Goal: Information Seeking & Learning: Check status

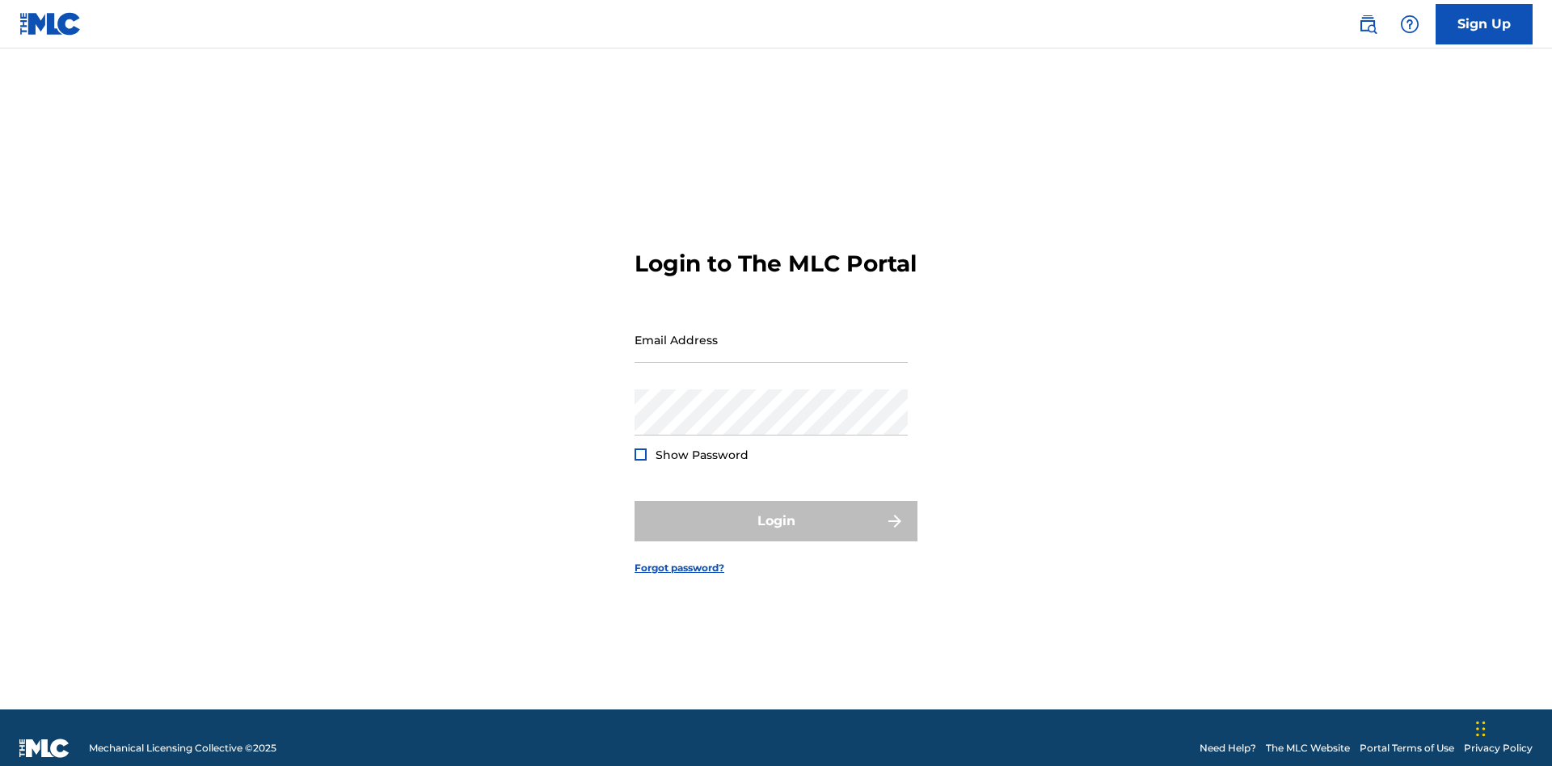
scroll to position [21, 0]
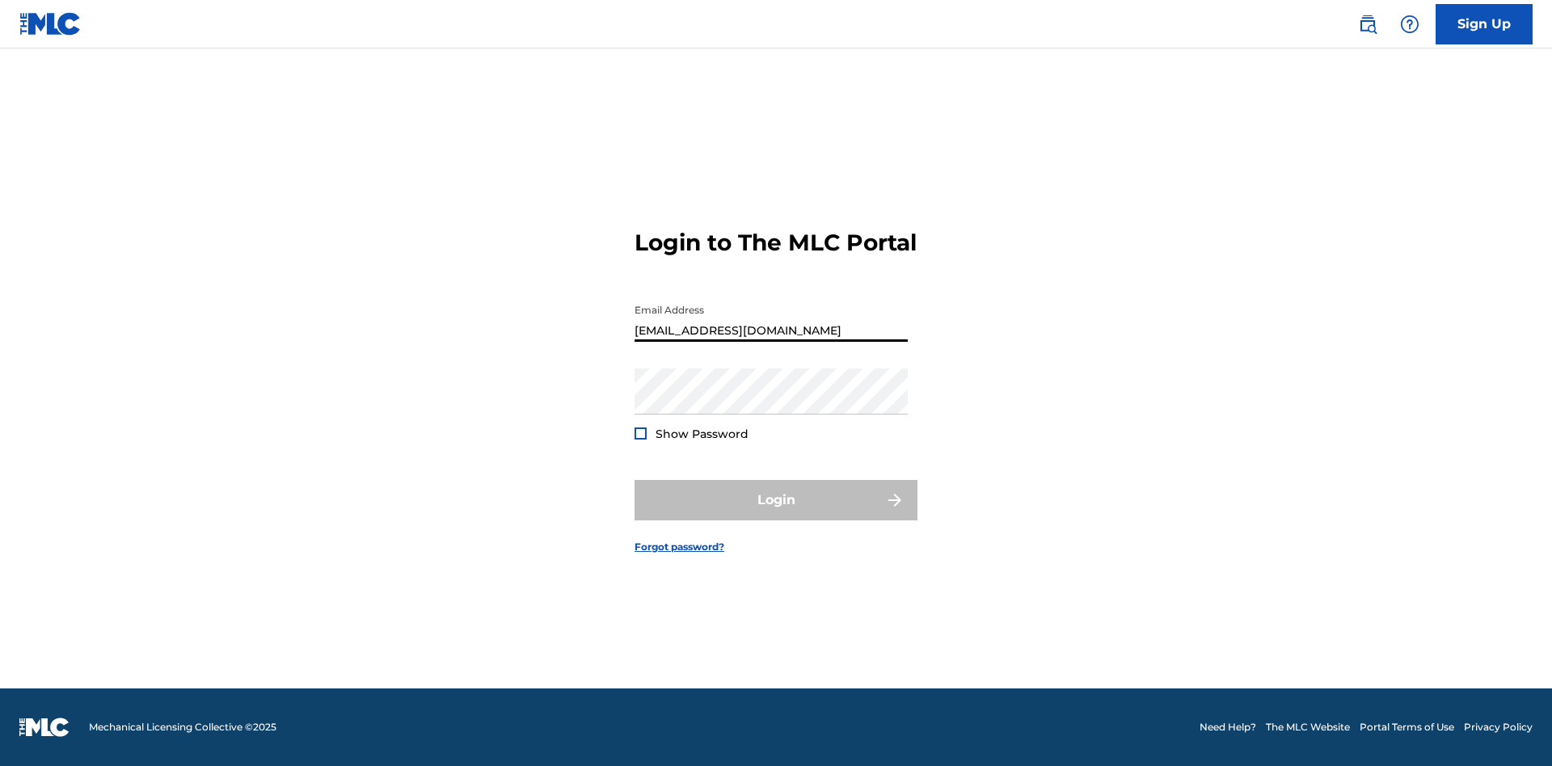
type input "Duke.McTesterson@gmail.com"
click at [776, 514] on button "Login" at bounding box center [775, 500] width 283 height 40
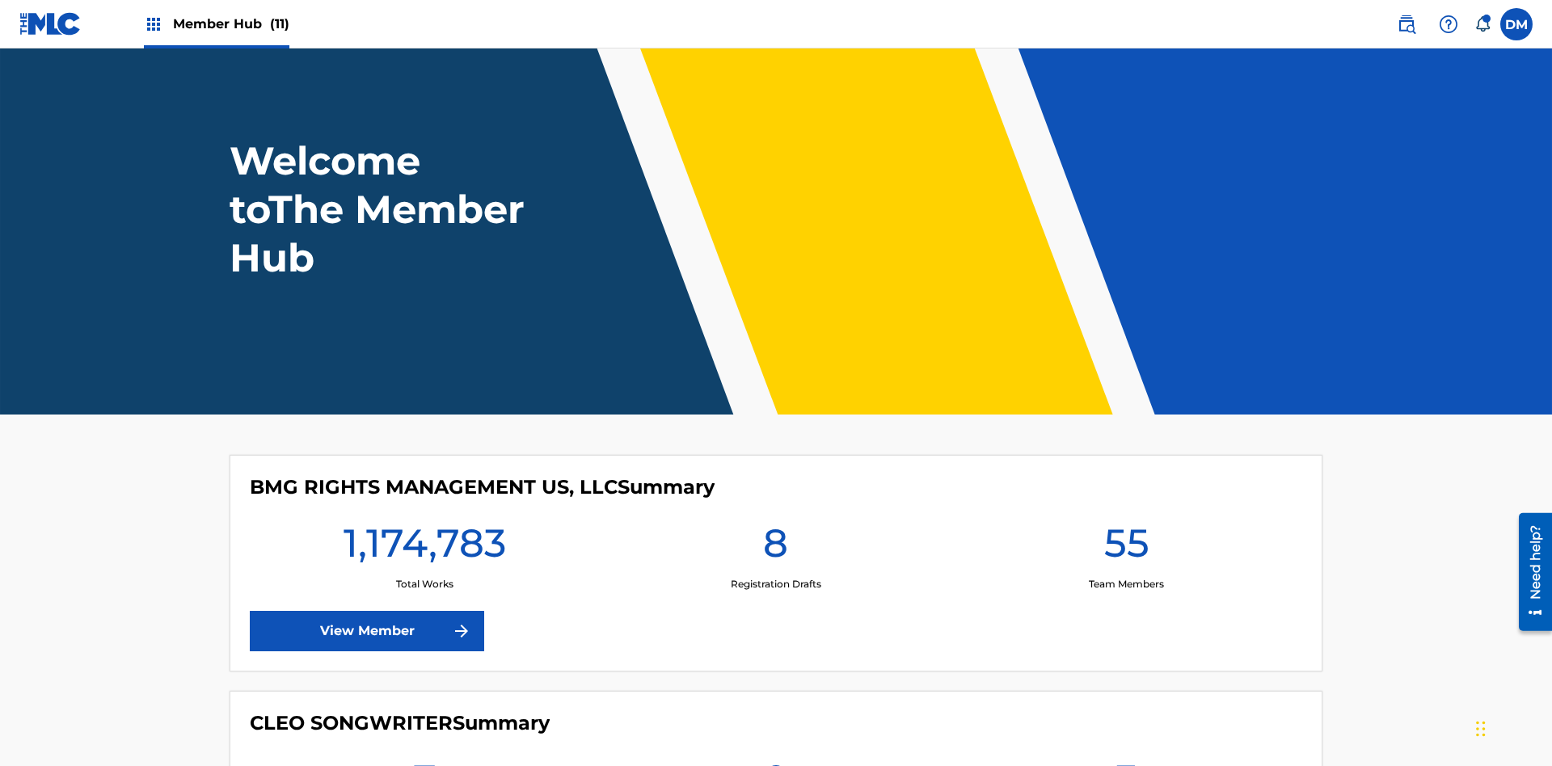
click at [230, 23] on span "Member Hub (11)" at bounding box center [231, 24] width 116 height 19
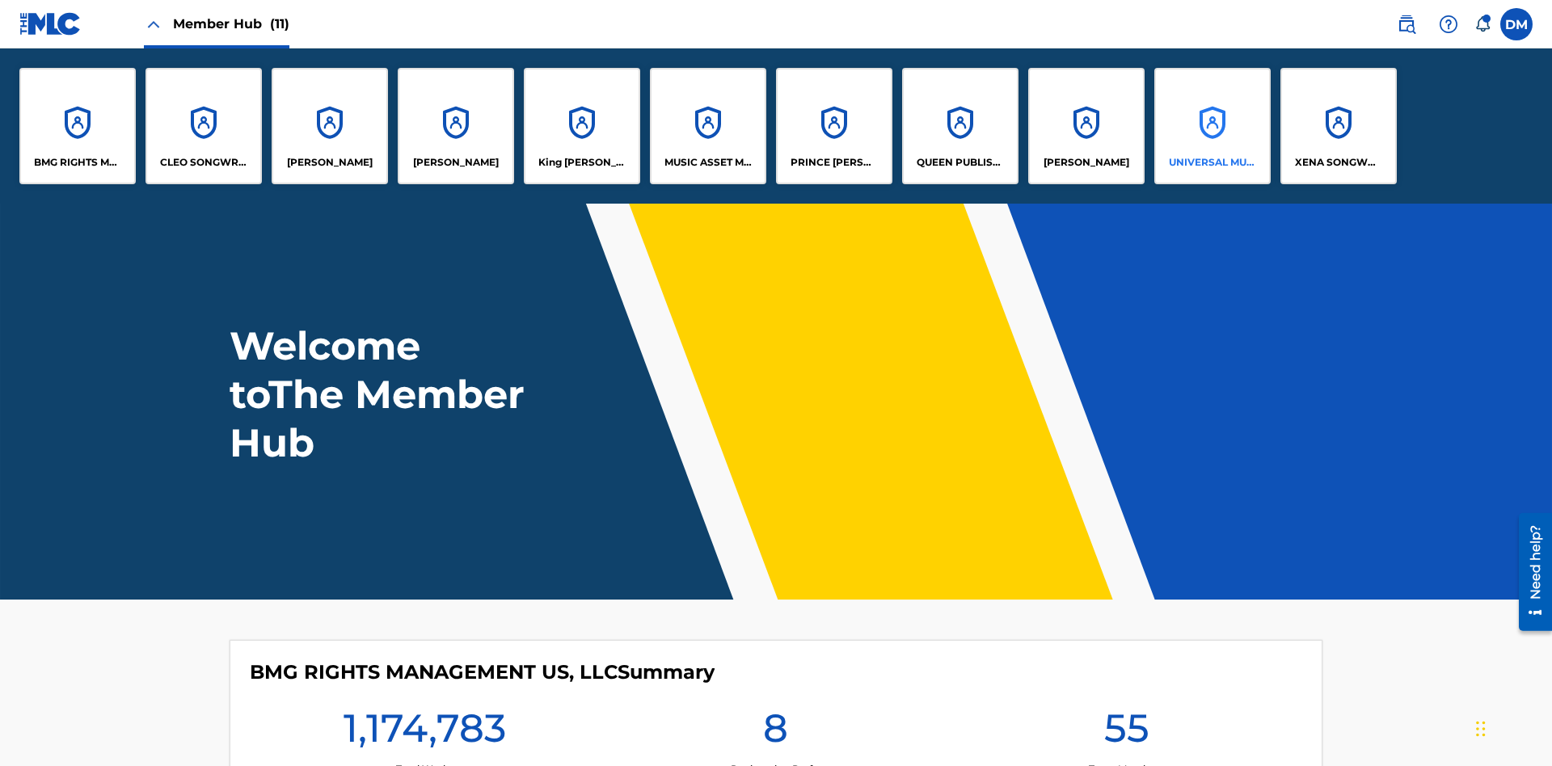
click at [1212, 162] on p "UNIVERSAL MUSIC PUB GROUP" at bounding box center [1213, 162] width 88 height 15
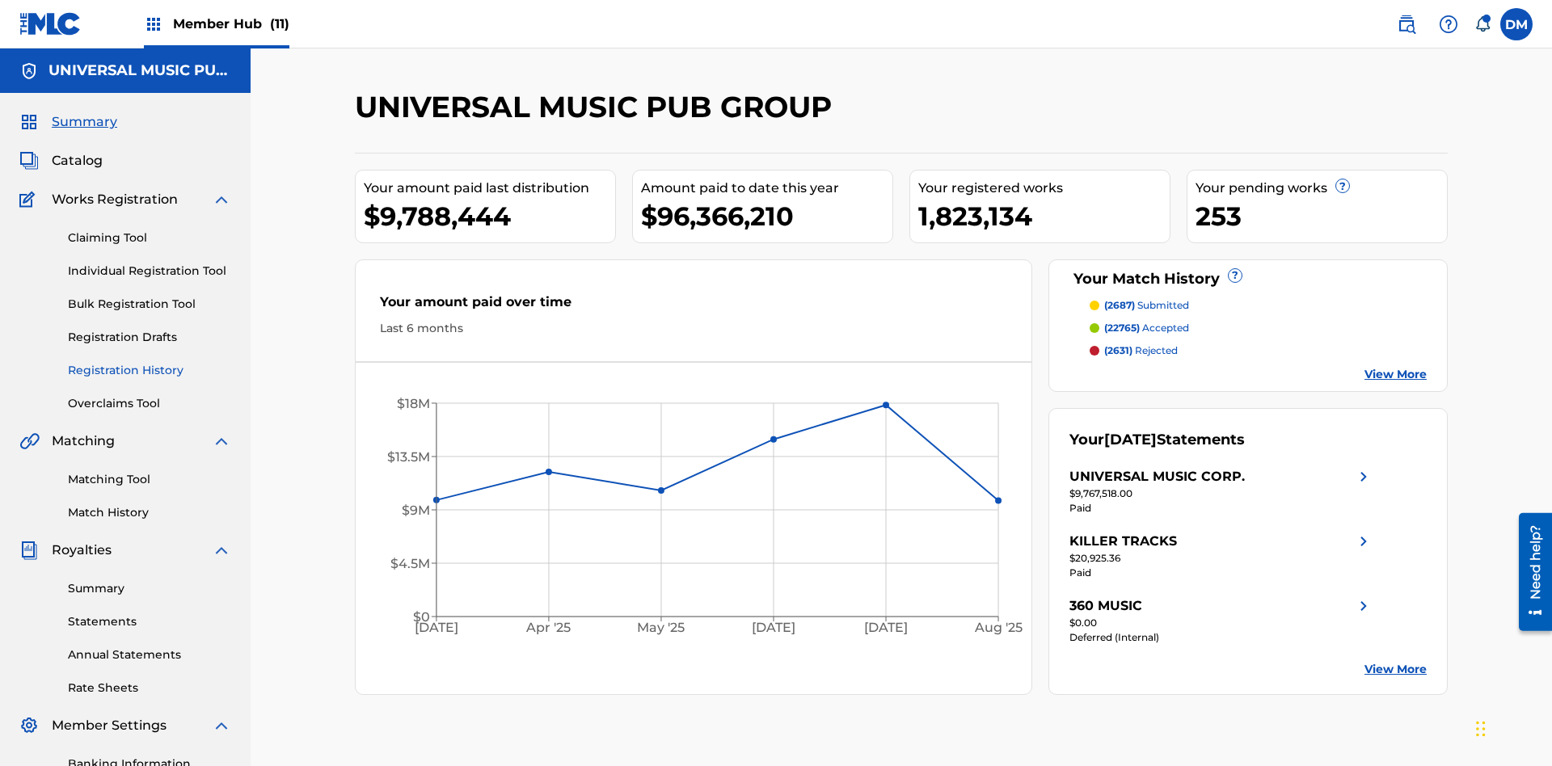
click at [150, 362] on link "Registration History" at bounding box center [149, 370] width 163 height 17
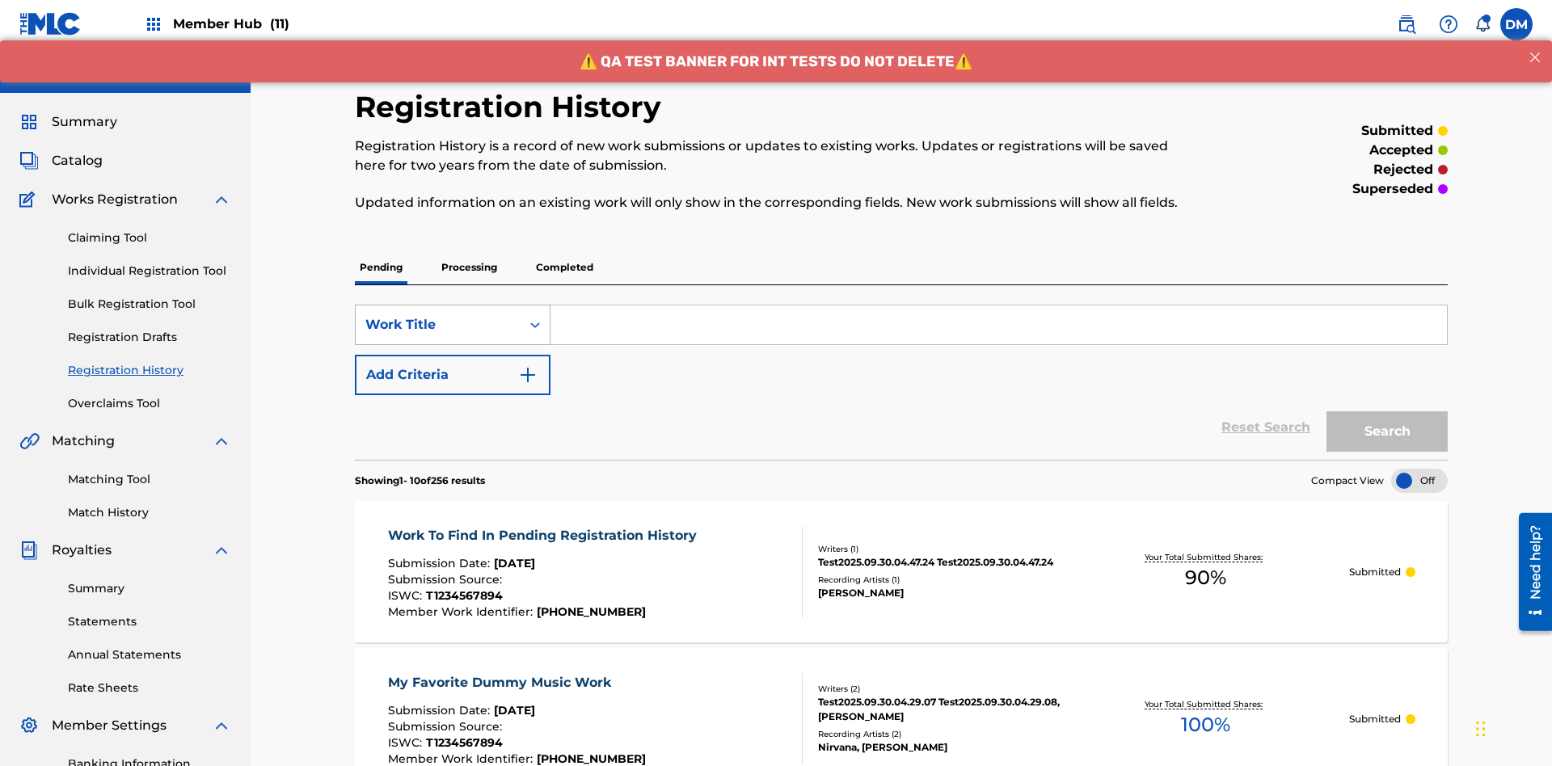
click at [438, 315] on div "Work Title" at bounding box center [437, 324] width 145 height 19
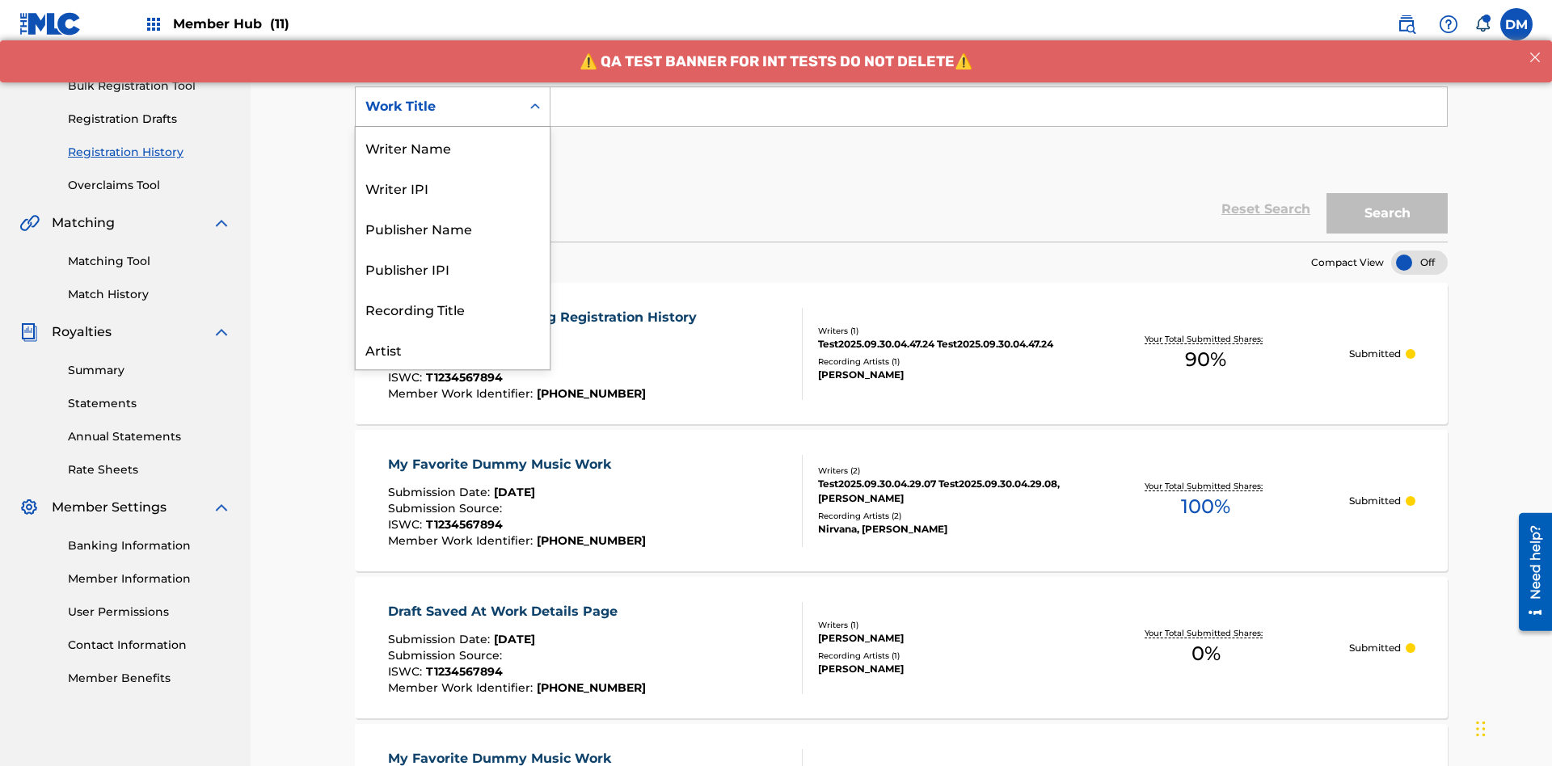
scroll to position [81, 0]
click at [453, 309] on div "ISRC" at bounding box center [453, 309] width 194 height 40
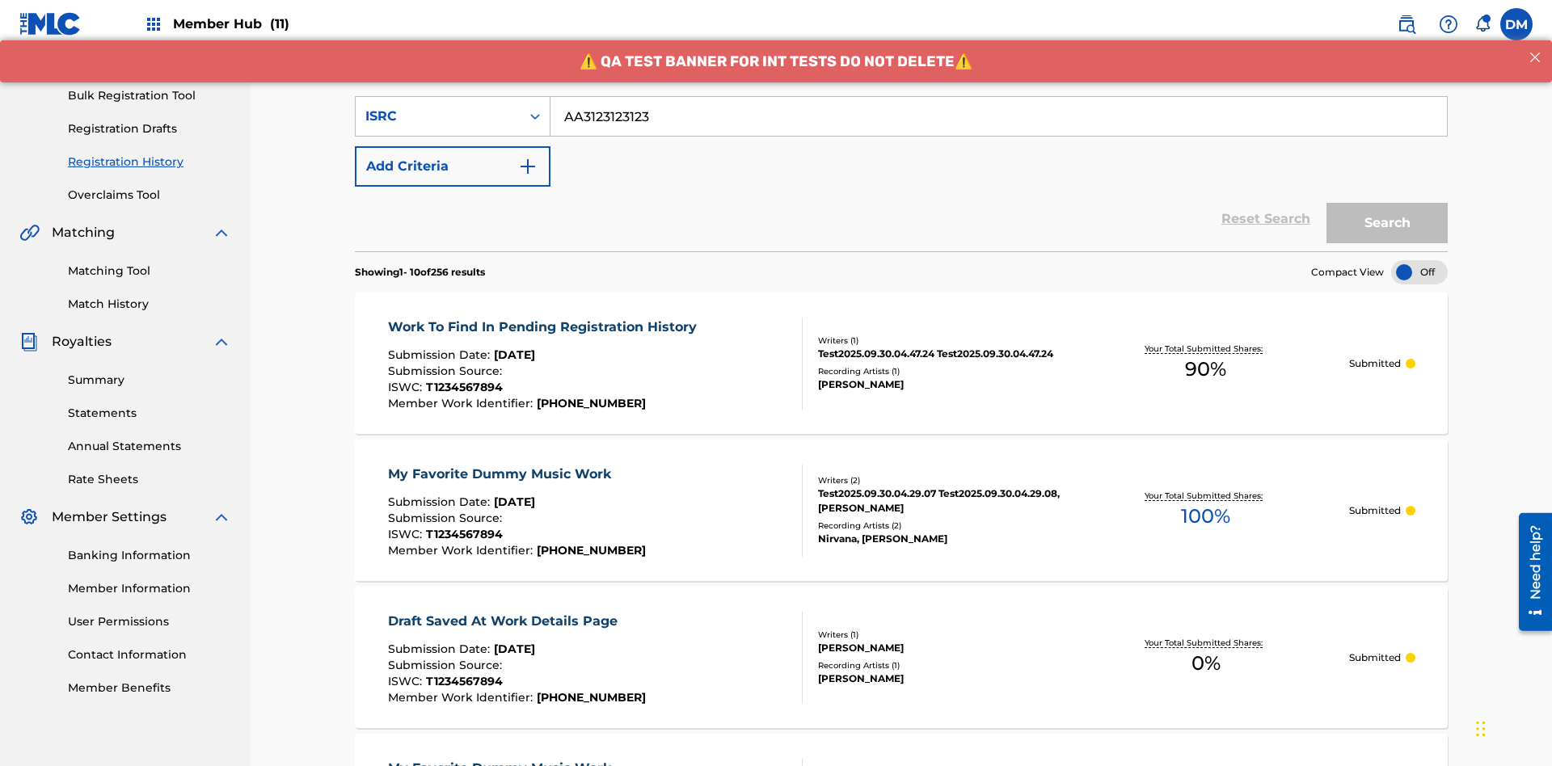
type input "AA3123123123"
click at [1387, 203] on button "Search" at bounding box center [1386, 223] width 121 height 40
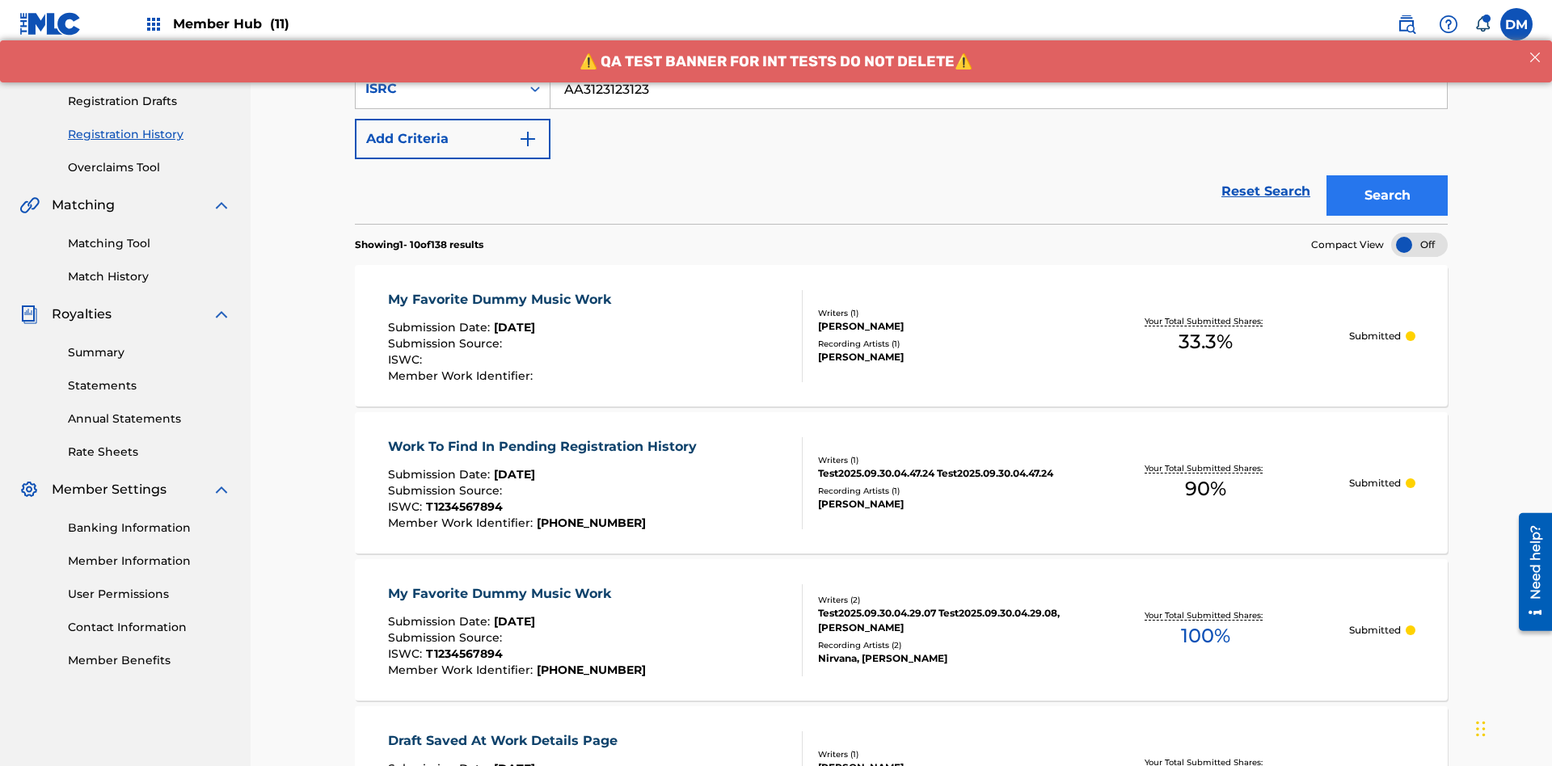
scroll to position [0, 0]
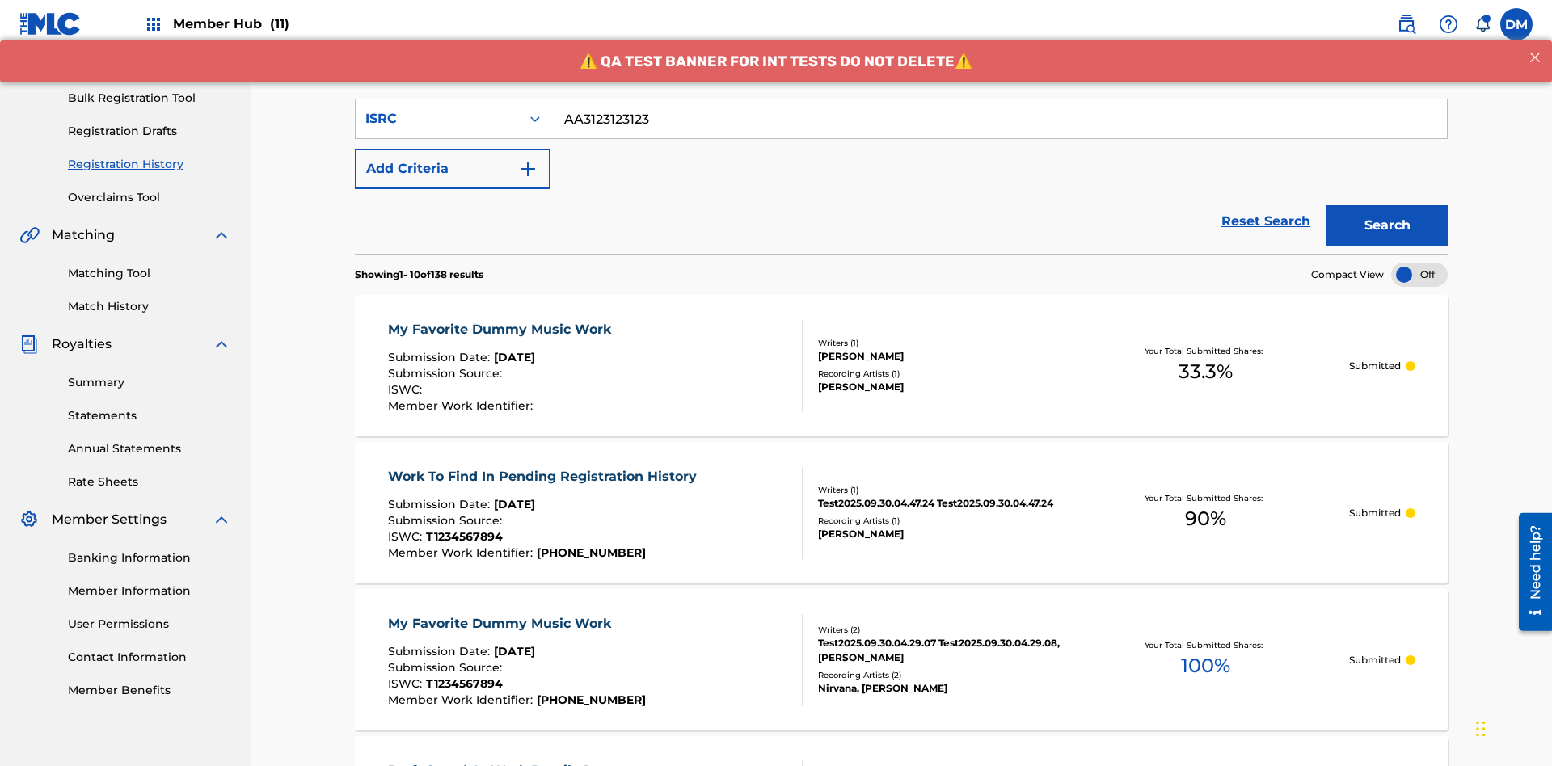
click at [501, 320] on div "My Favorite Dummy Music Work" at bounding box center [503, 329] width 231 height 19
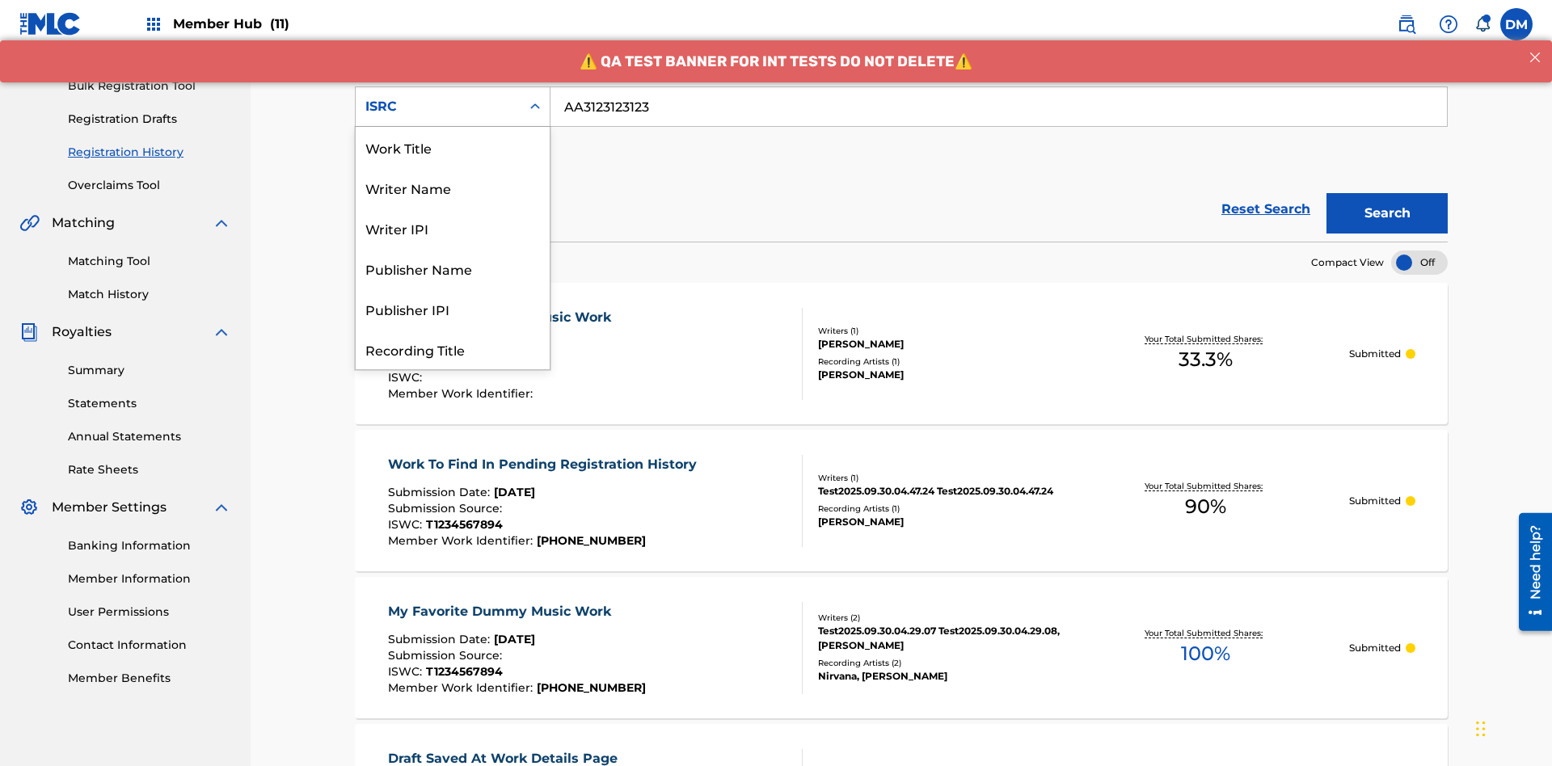
scroll to position [81, 0]
click at [453, 268] on div "Recording Title" at bounding box center [453, 268] width 194 height 40
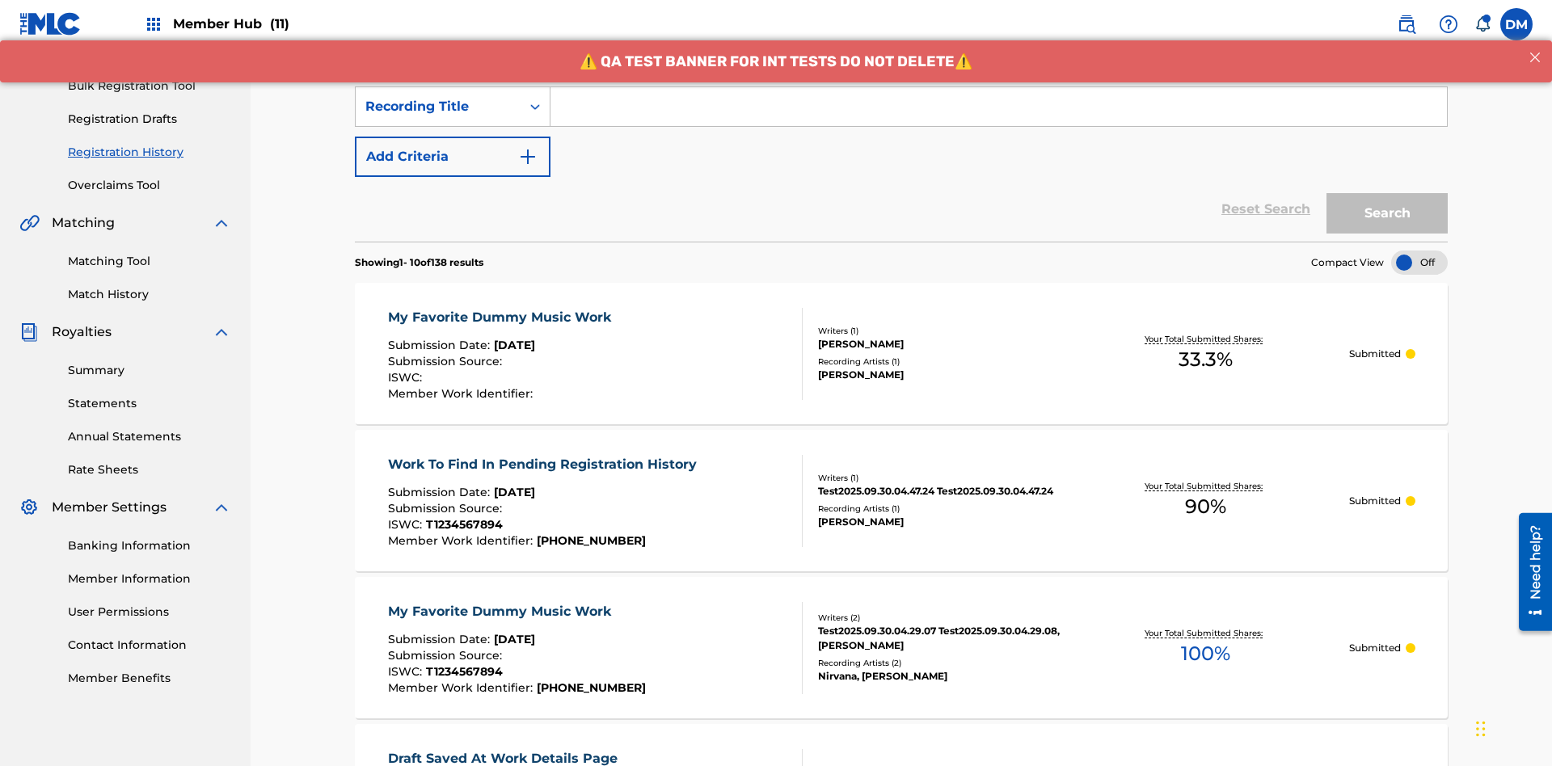
click at [998, 116] on input "Search Form" at bounding box center [998, 106] width 896 height 39
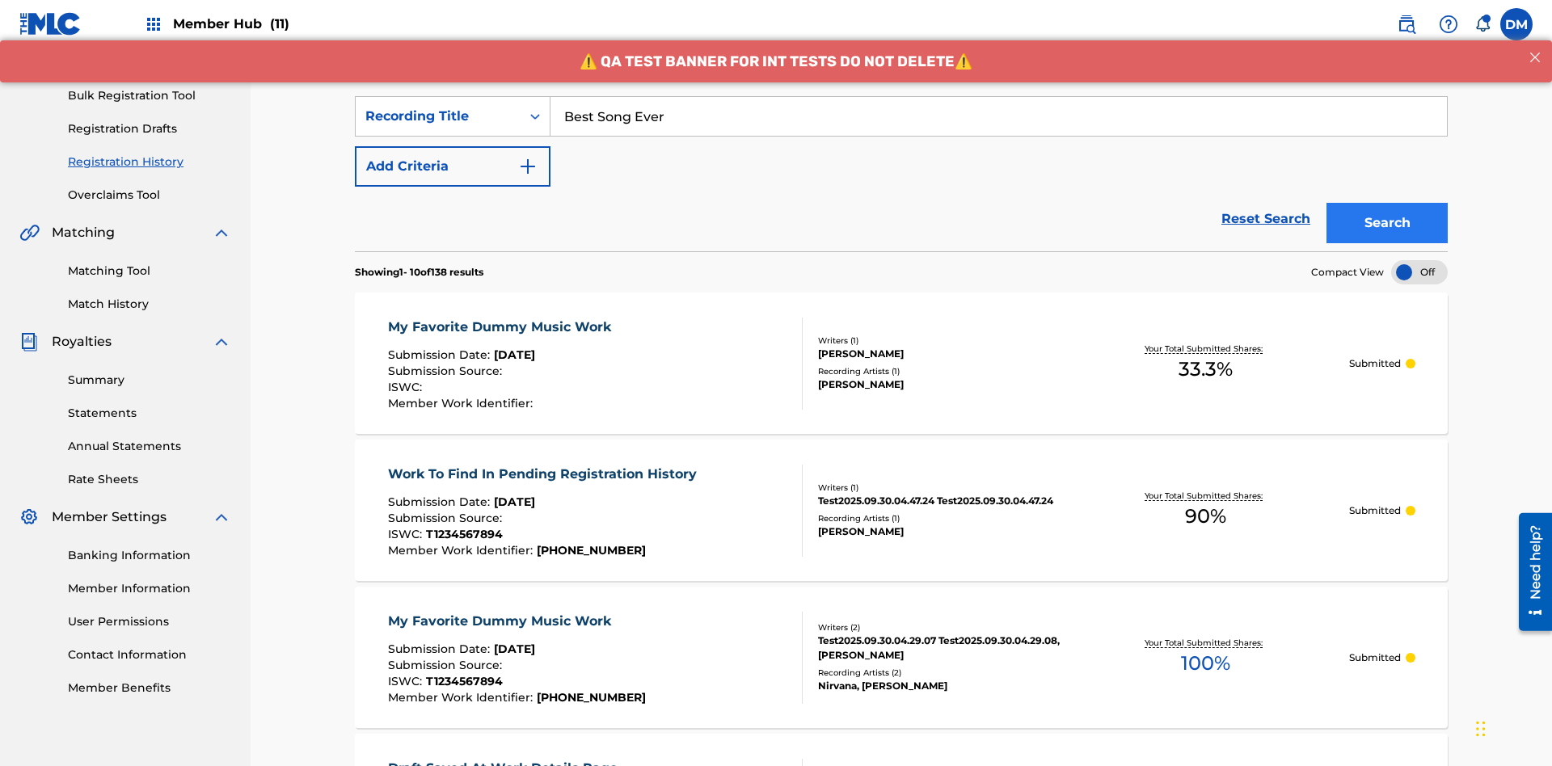
type input "Best Song Ever"
click at [1387, 203] on button "Search" at bounding box center [1386, 223] width 121 height 40
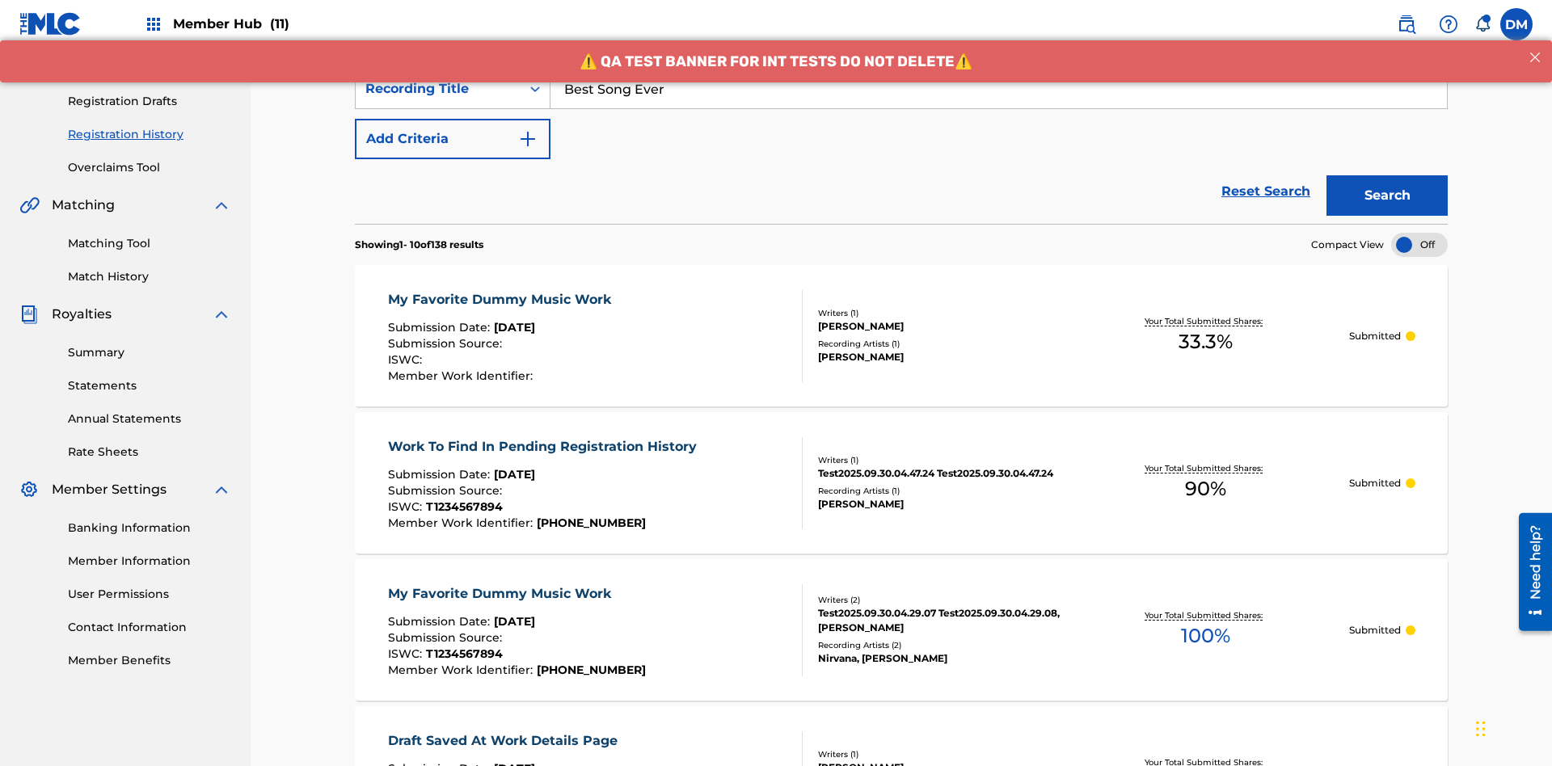
click at [501, 290] on div "My Favorite Dummy Music Work" at bounding box center [503, 299] width 231 height 19
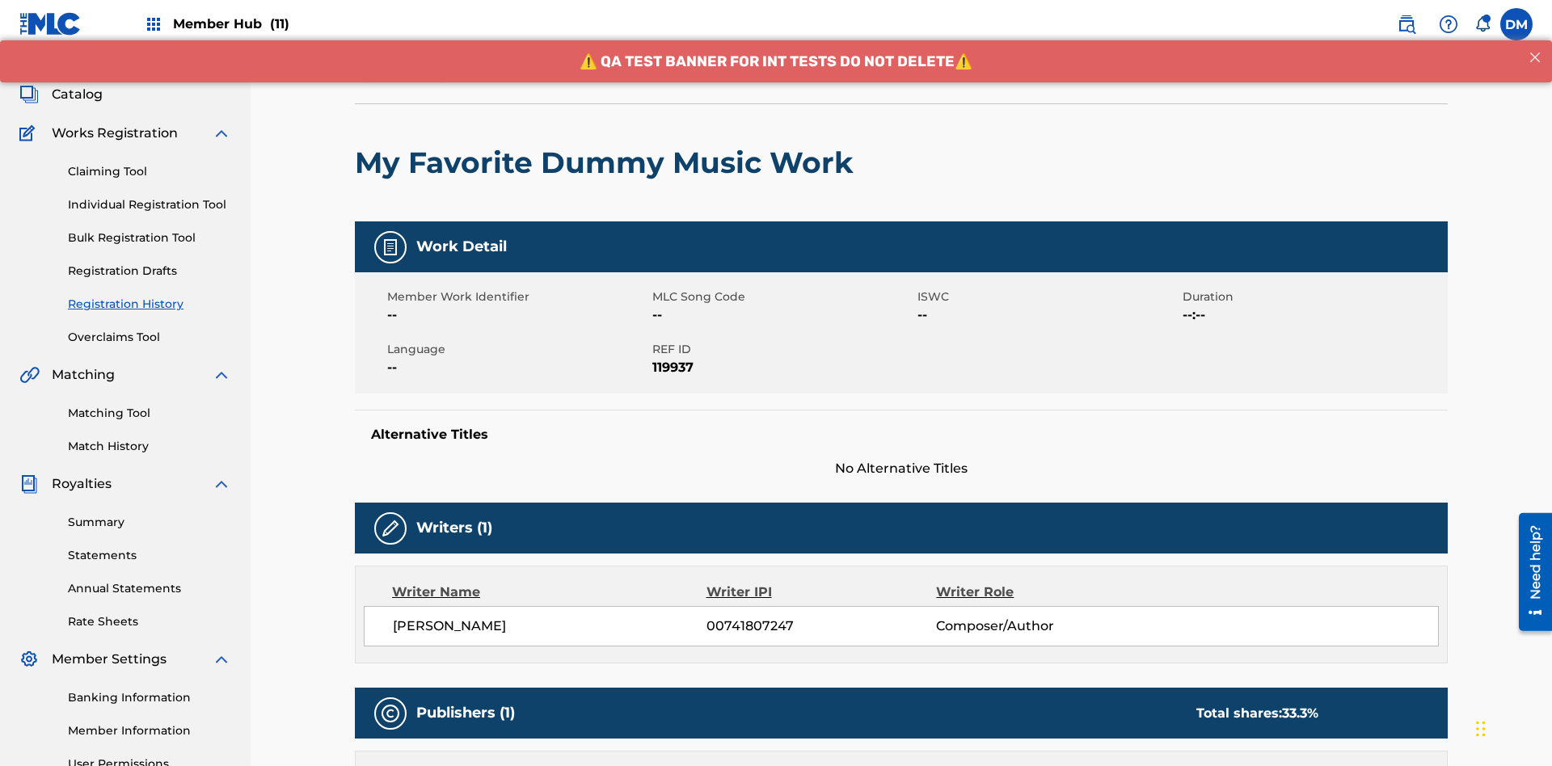
click at [403, 83] on button "< Back" at bounding box center [403, 63] width 97 height 40
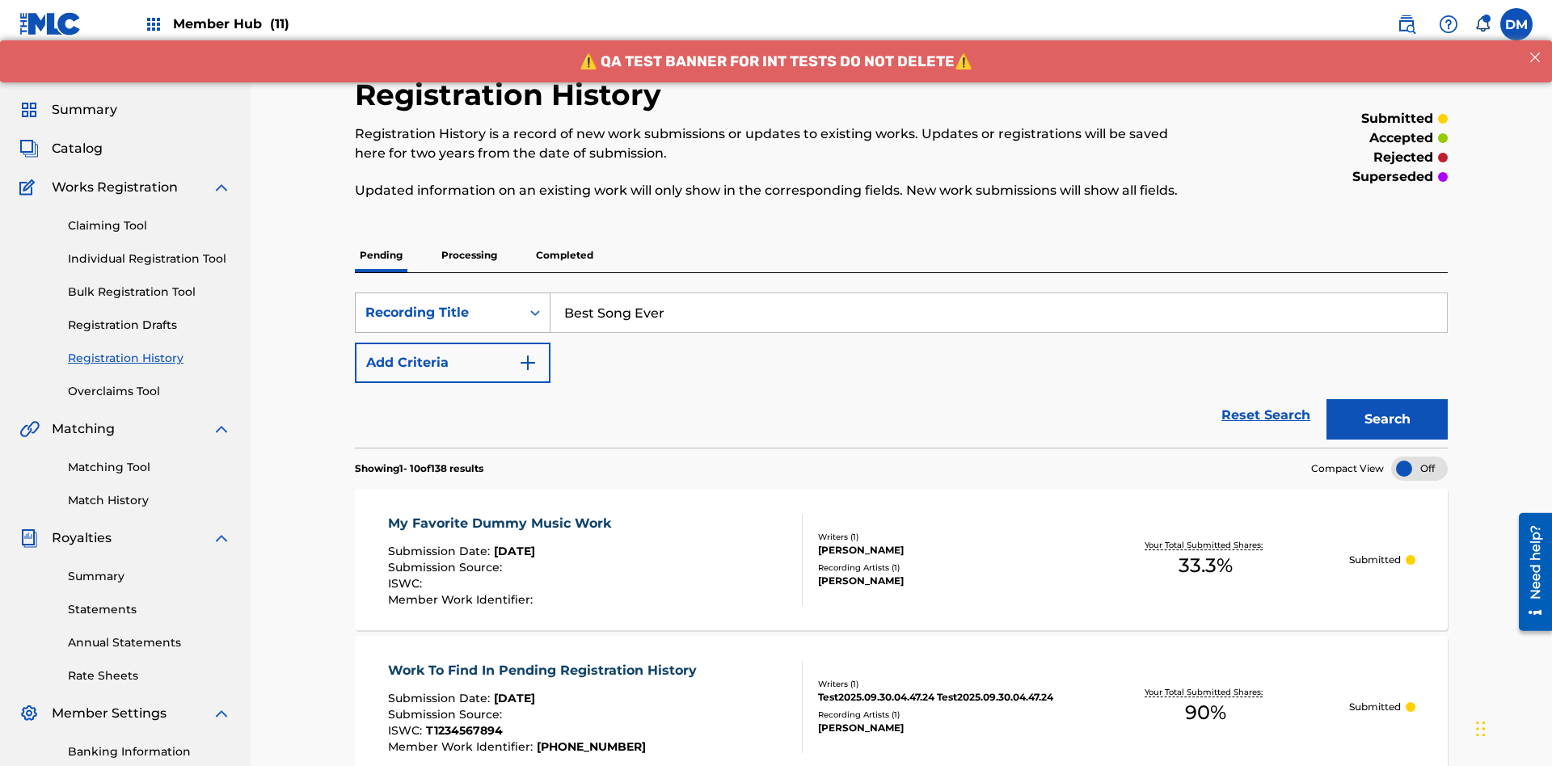
click at [438, 303] on div "Recording Title" at bounding box center [437, 312] width 145 height 19
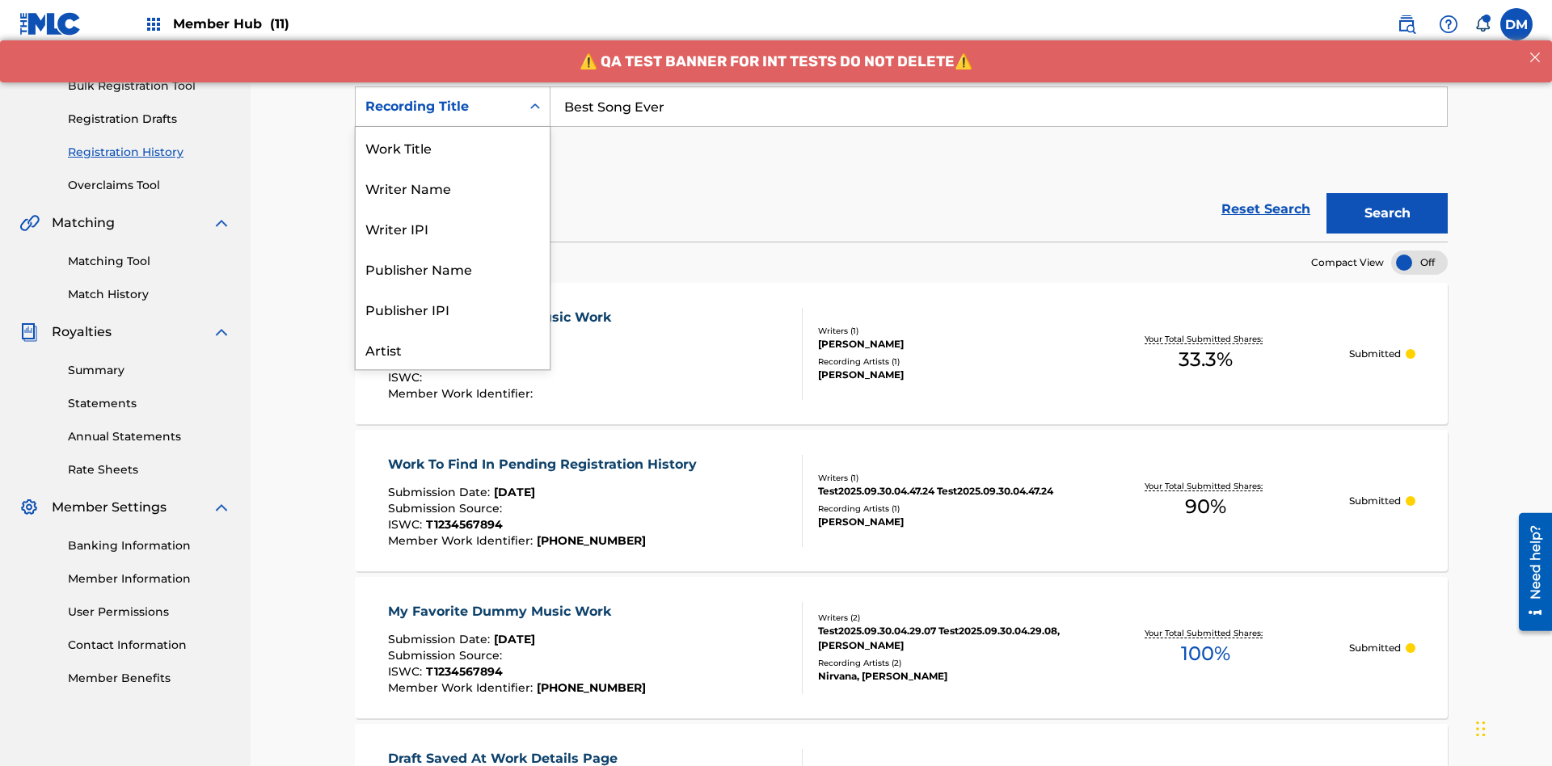
scroll to position [81, 0]
click at [453, 86] on div "Work Title" at bounding box center [453, 66] width 194 height 40
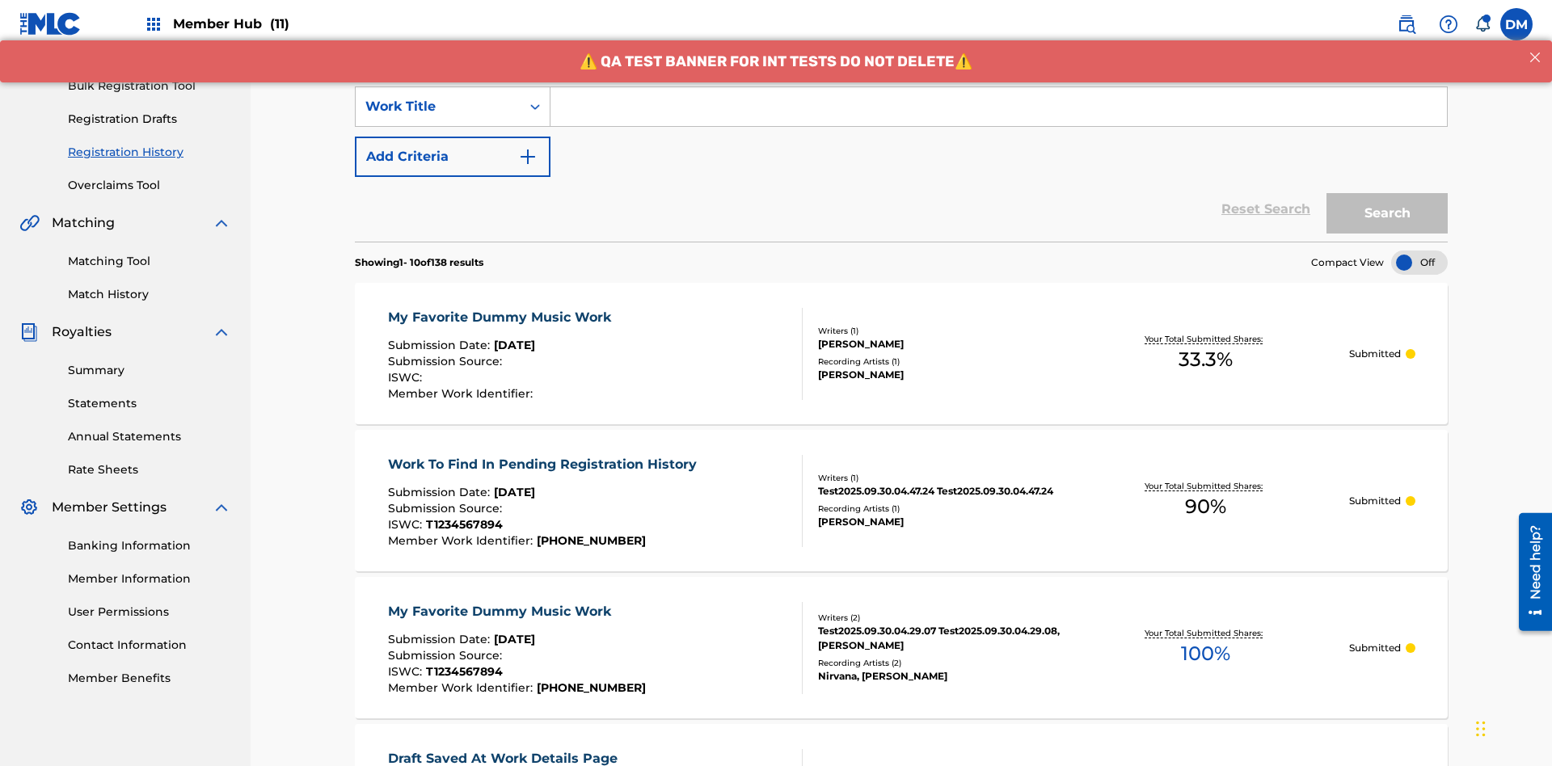
scroll to position [209, 0]
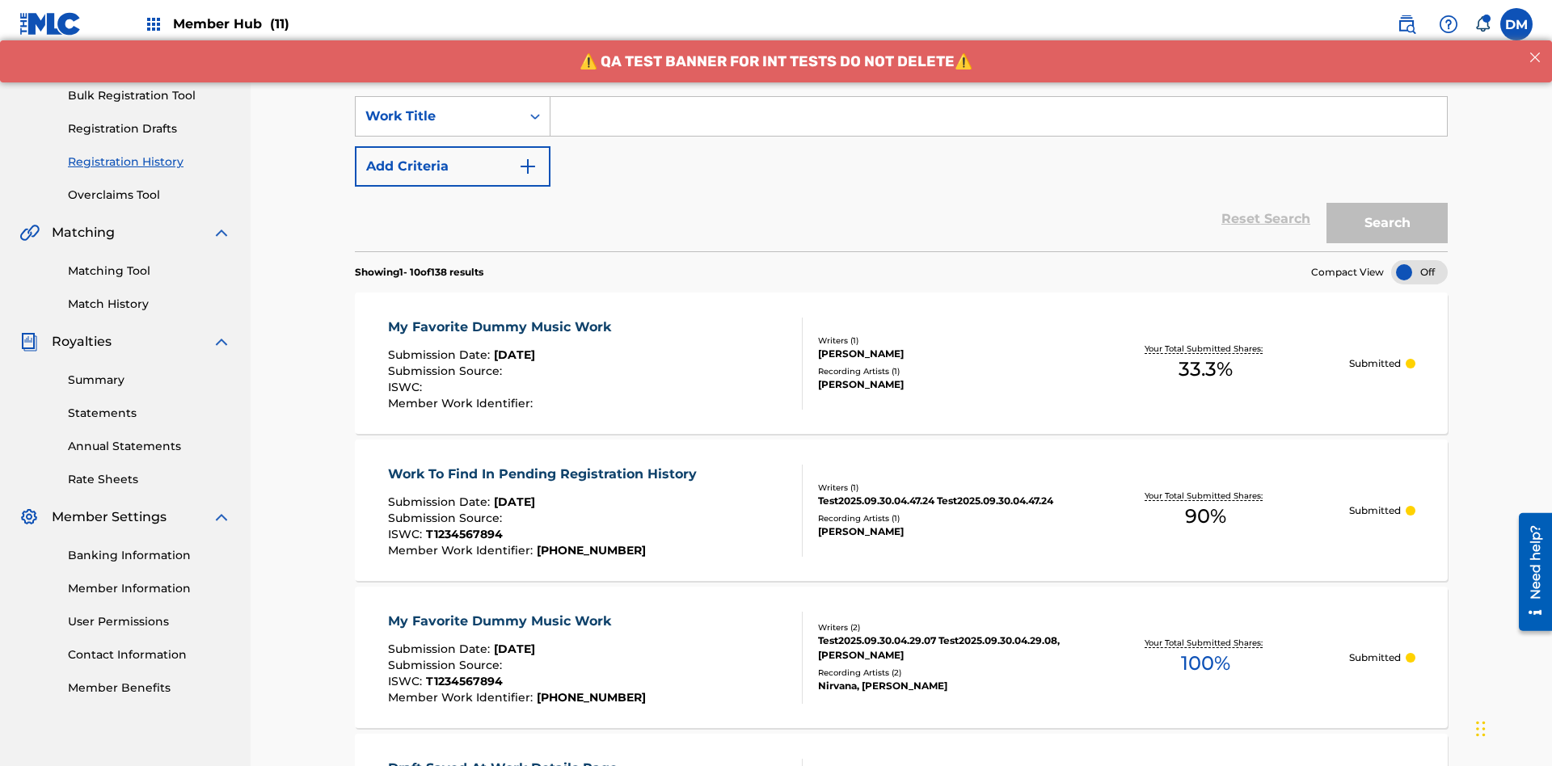
click at [998, 116] on input "Search Form" at bounding box center [998, 116] width 896 height 39
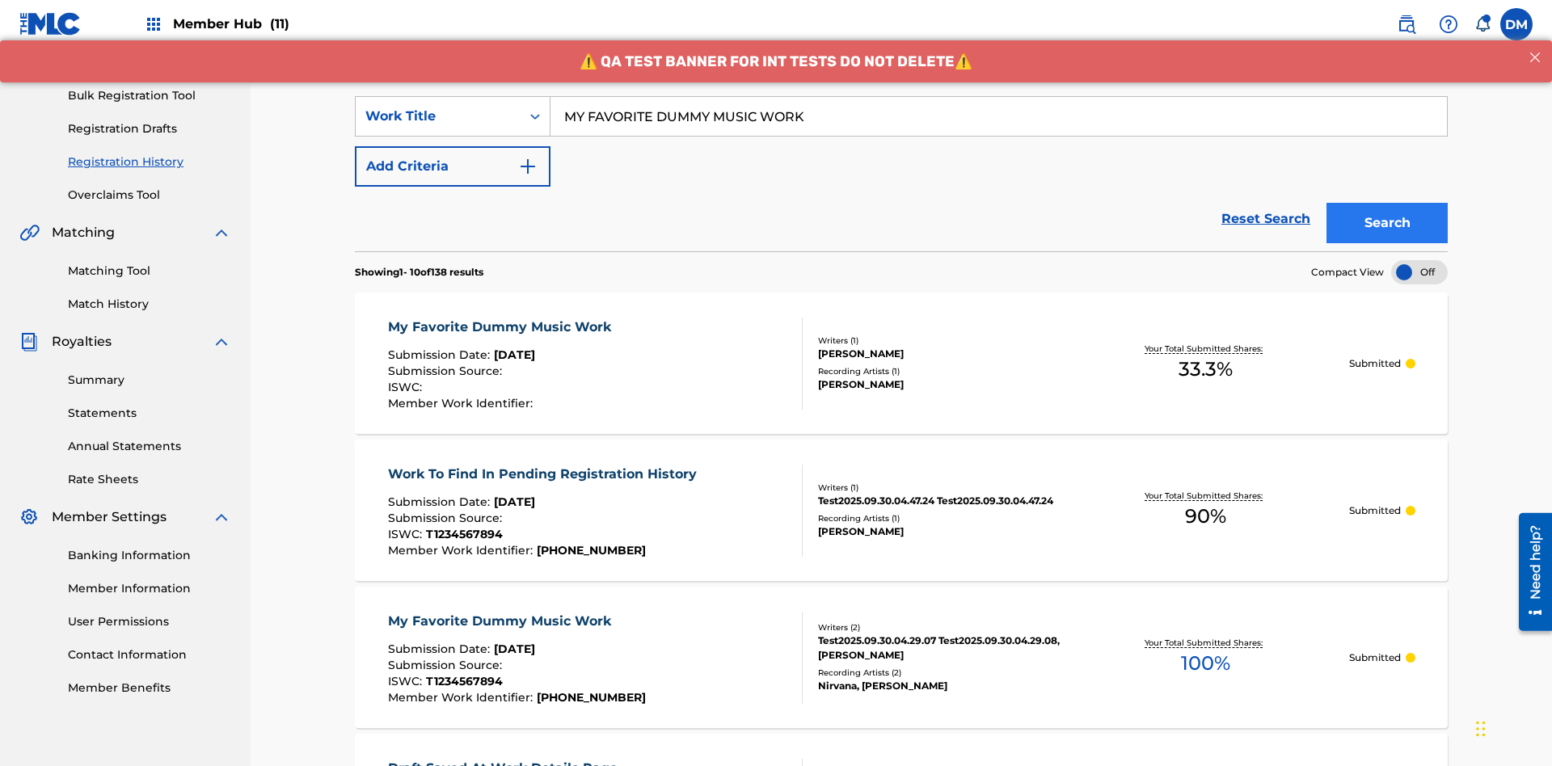
type input "MY FAVORITE DUMMY MUSIC WORK"
click at [1387, 203] on button "Search" at bounding box center [1386, 223] width 121 height 40
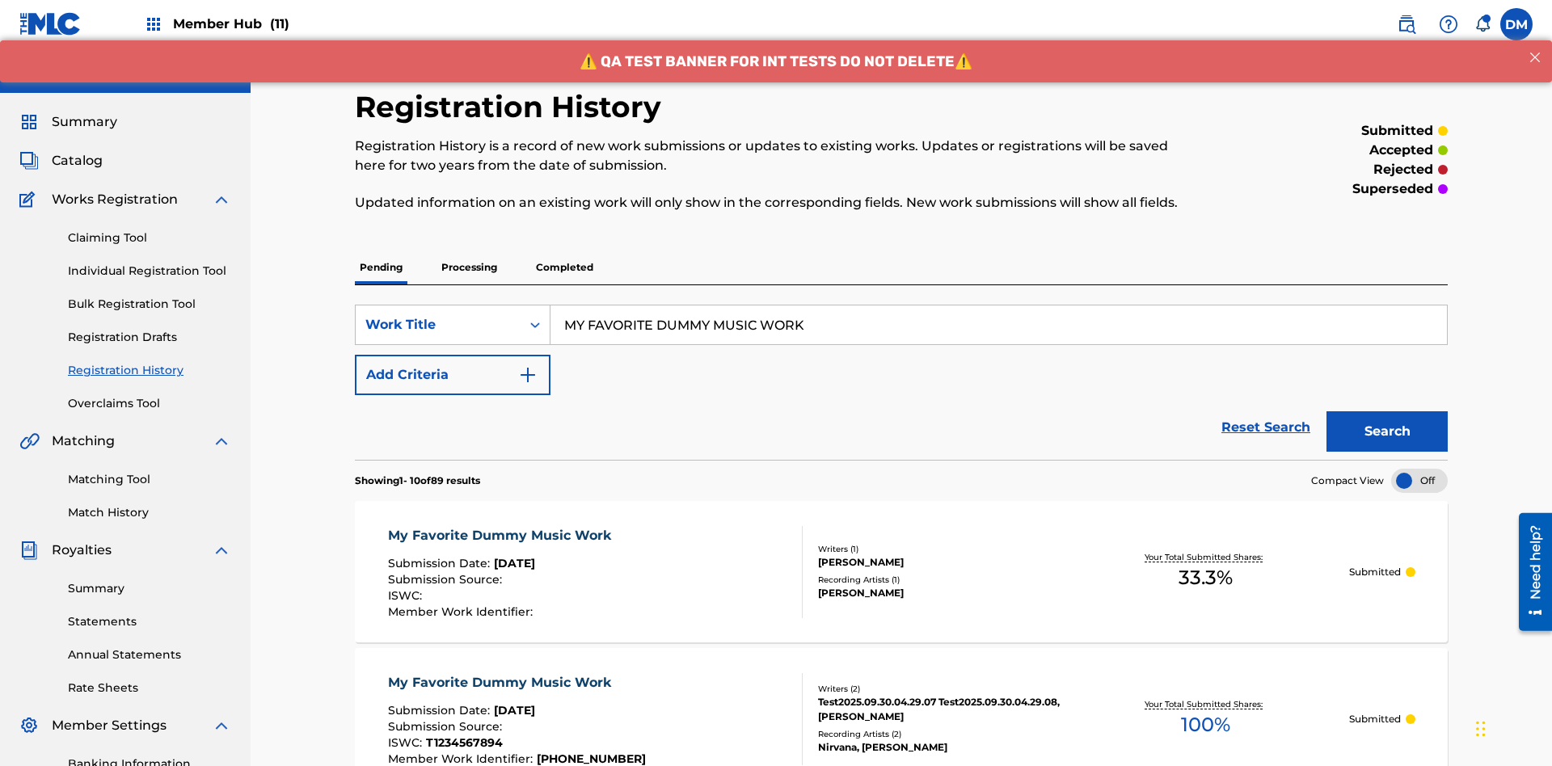
scroll to position [218, 0]
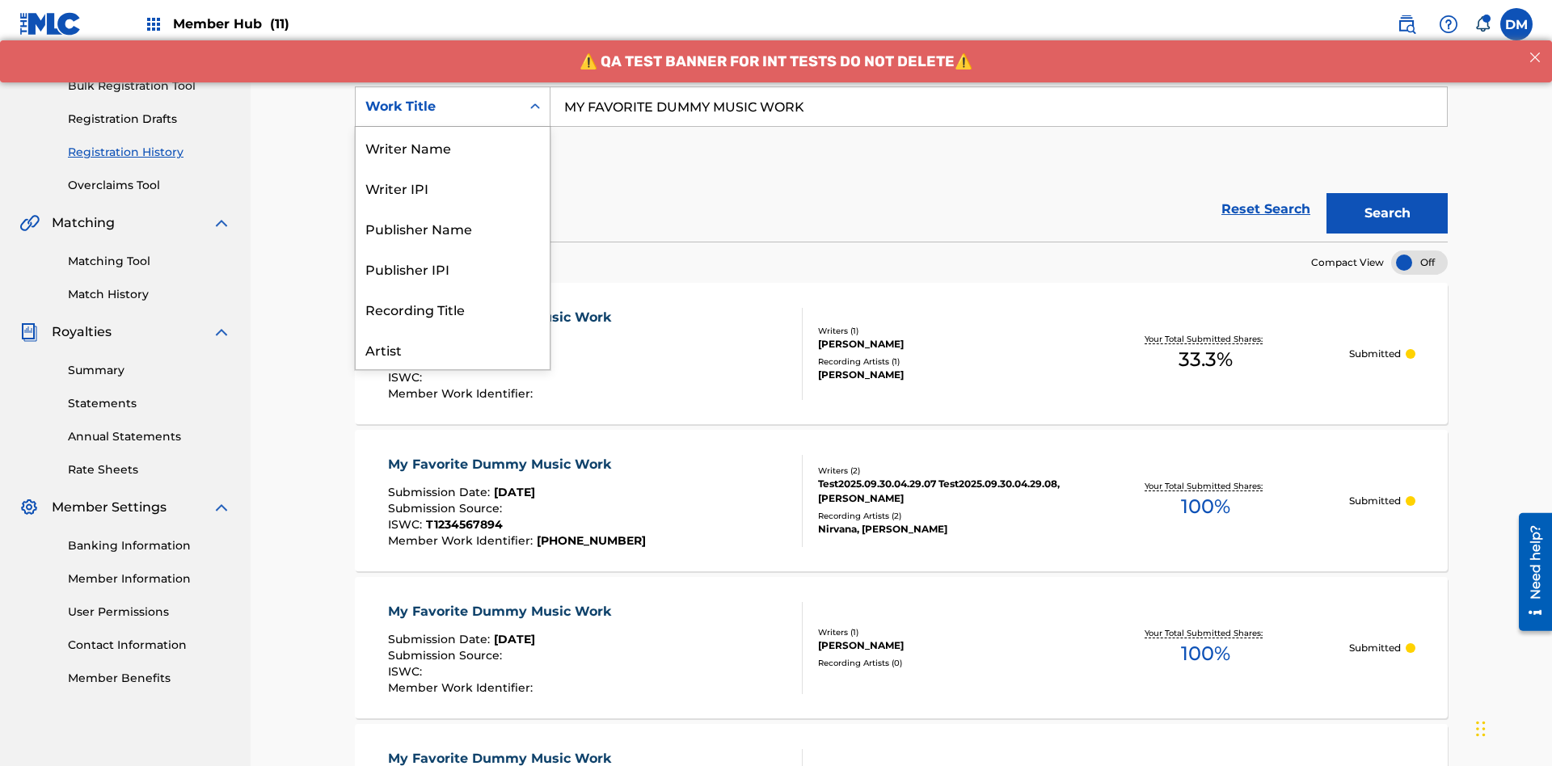
scroll to position [81, 0]
click at [453, 86] on div "Writer Name" at bounding box center [453, 66] width 194 height 40
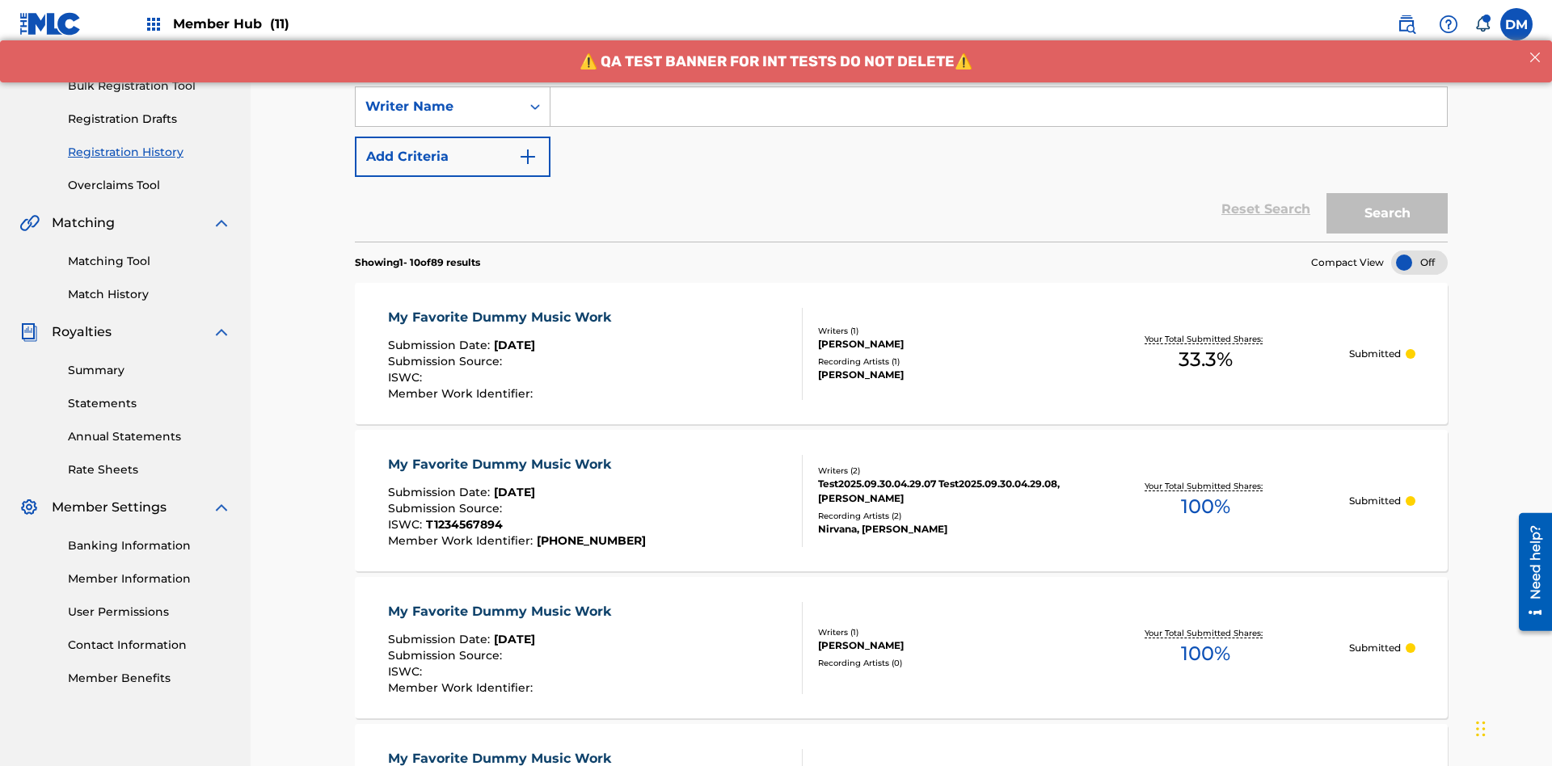
scroll to position [0, 0]
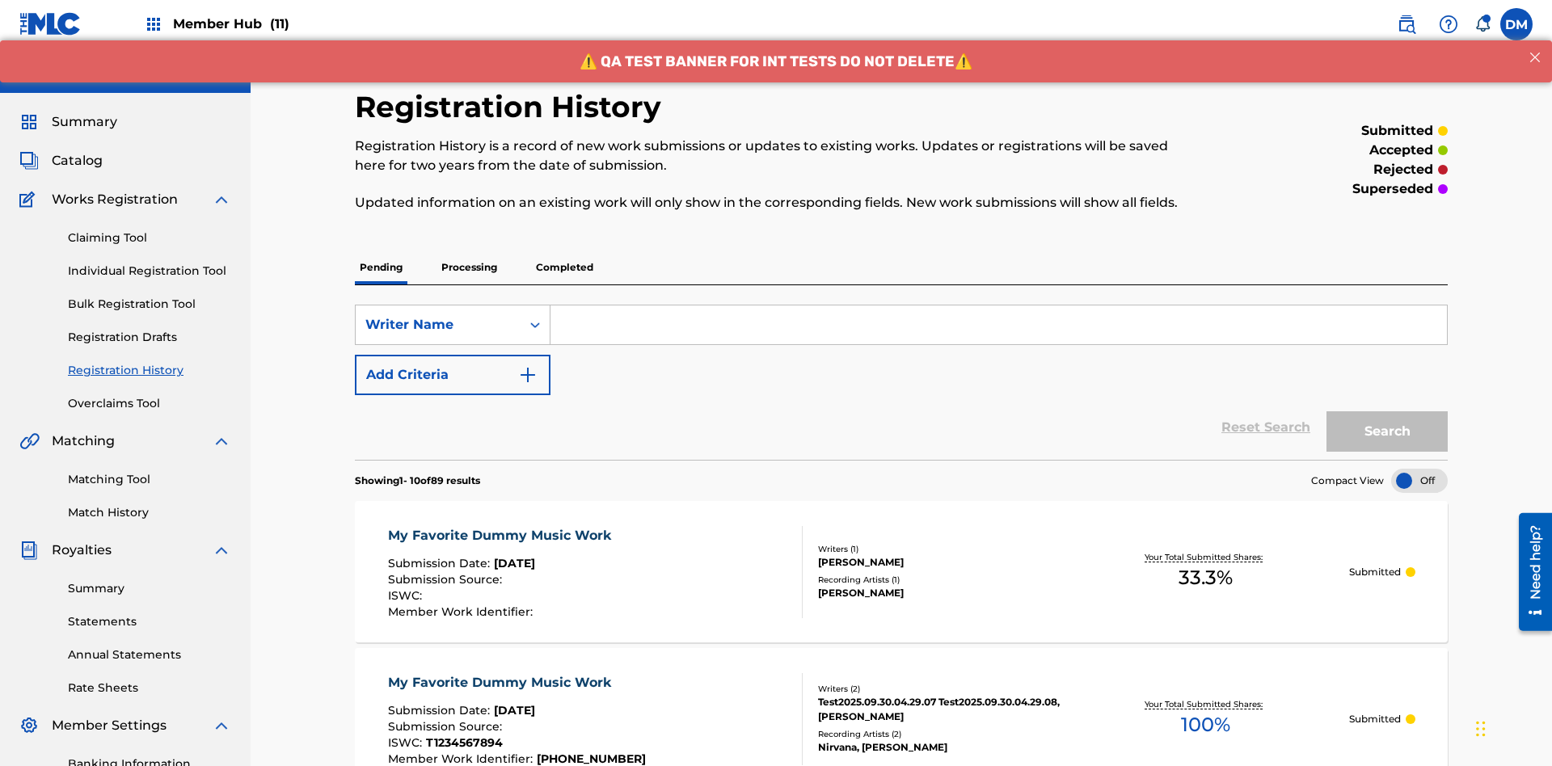
click at [998, 306] on input "Search Form" at bounding box center [998, 325] width 896 height 39
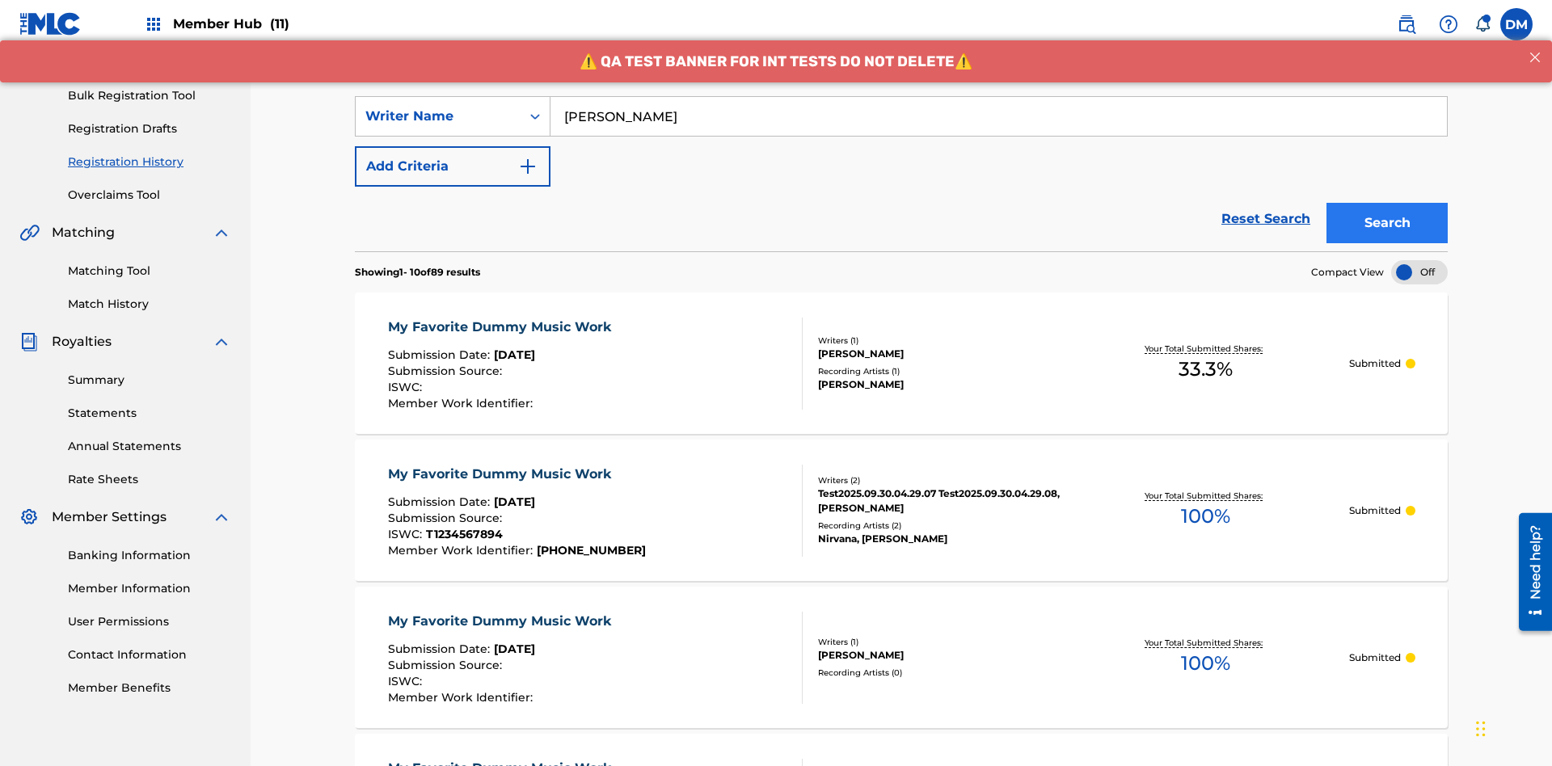
type input "BERKOWITZ"
click at [1387, 203] on button "Search" at bounding box center [1386, 223] width 121 height 40
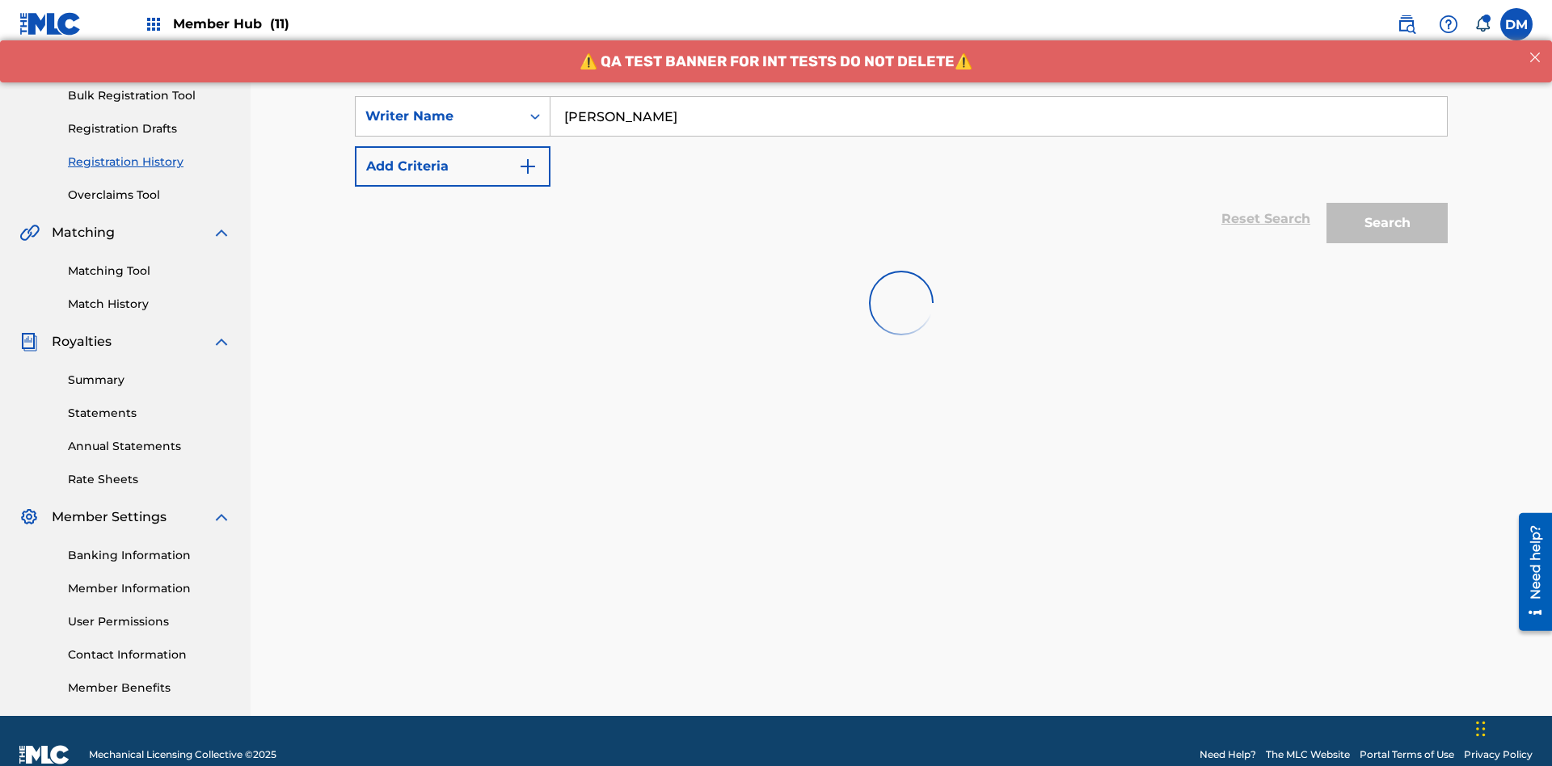
scroll to position [236, 0]
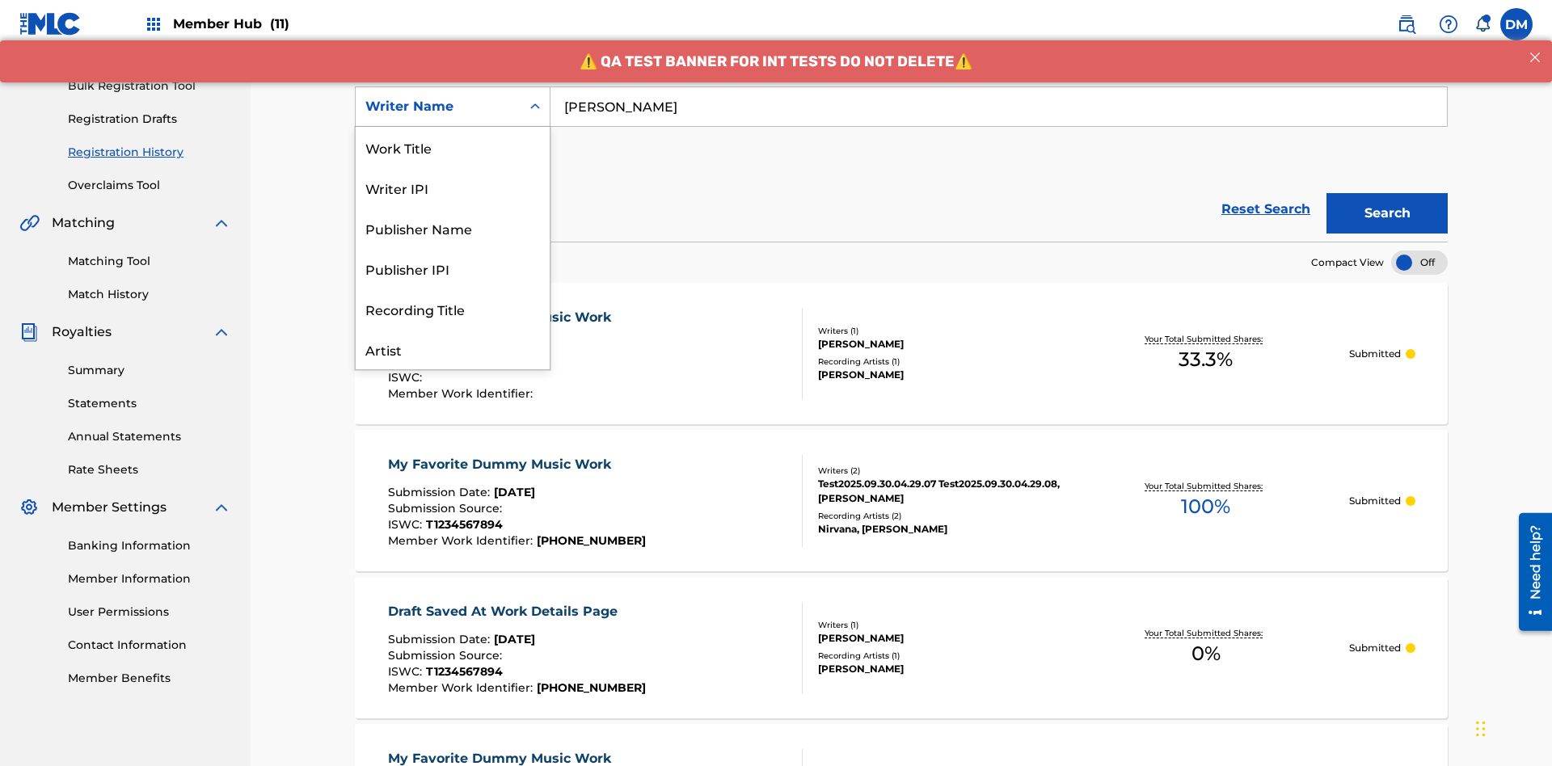
scroll to position [81, 0]
click at [453, 127] on div "Writer IPI" at bounding box center [453, 106] width 194 height 40
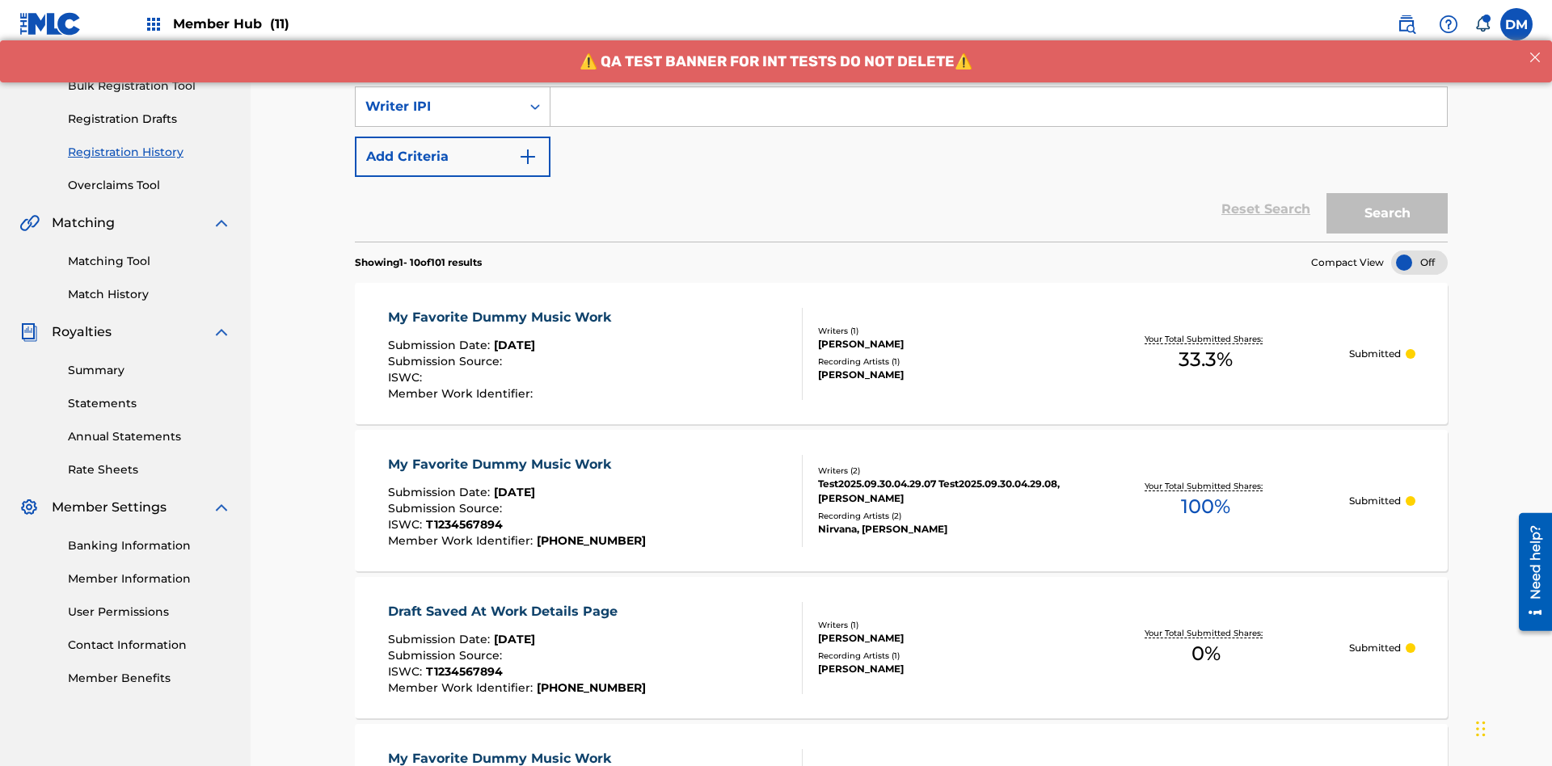
scroll to position [209, 0]
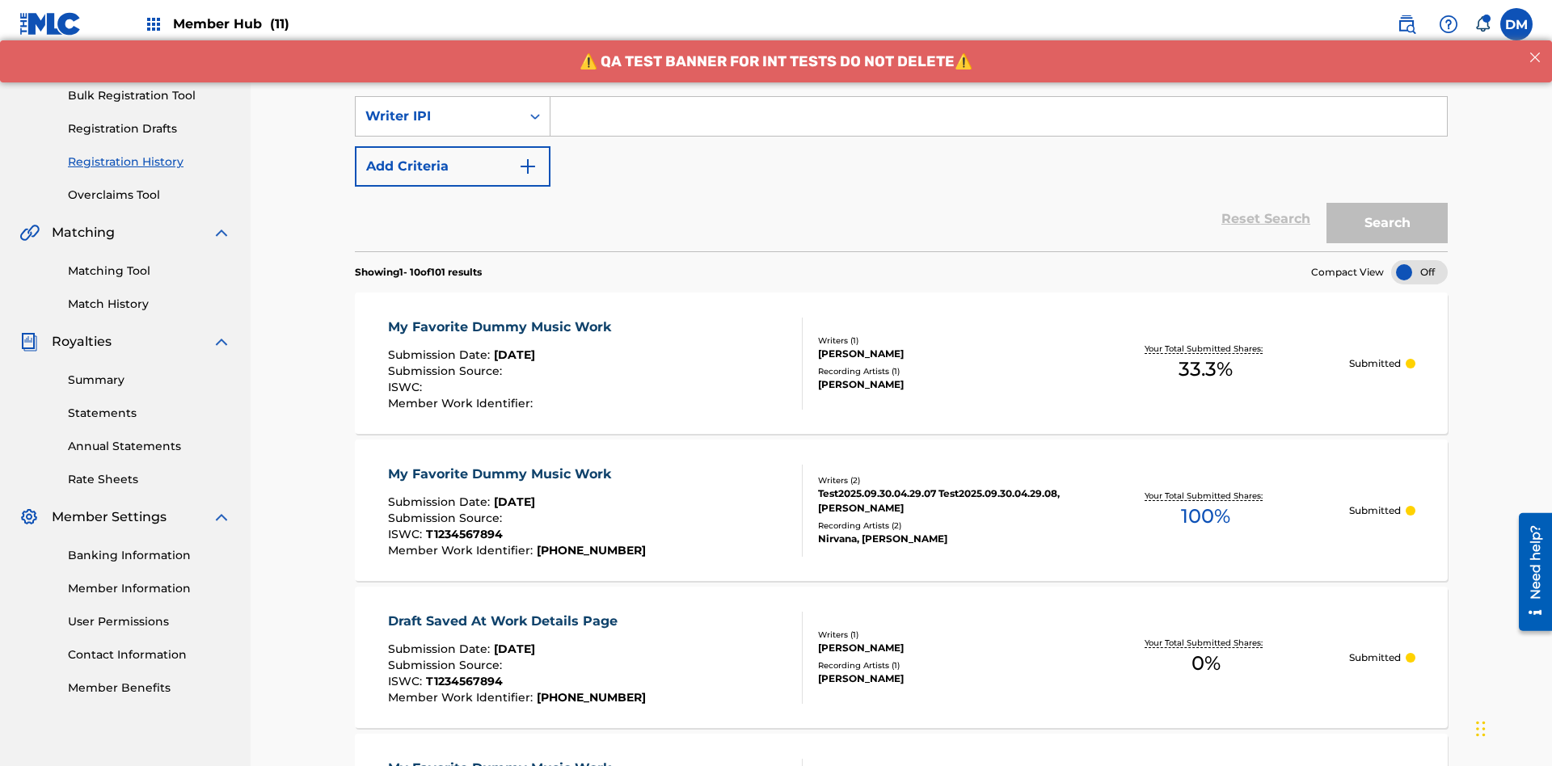
click at [998, 116] on input "Search Form" at bounding box center [998, 116] width 896 height 39
type input "00741807247"
click at [1387, 203] on button "Search" at bounding box center [1386, 223] width 121 height 40
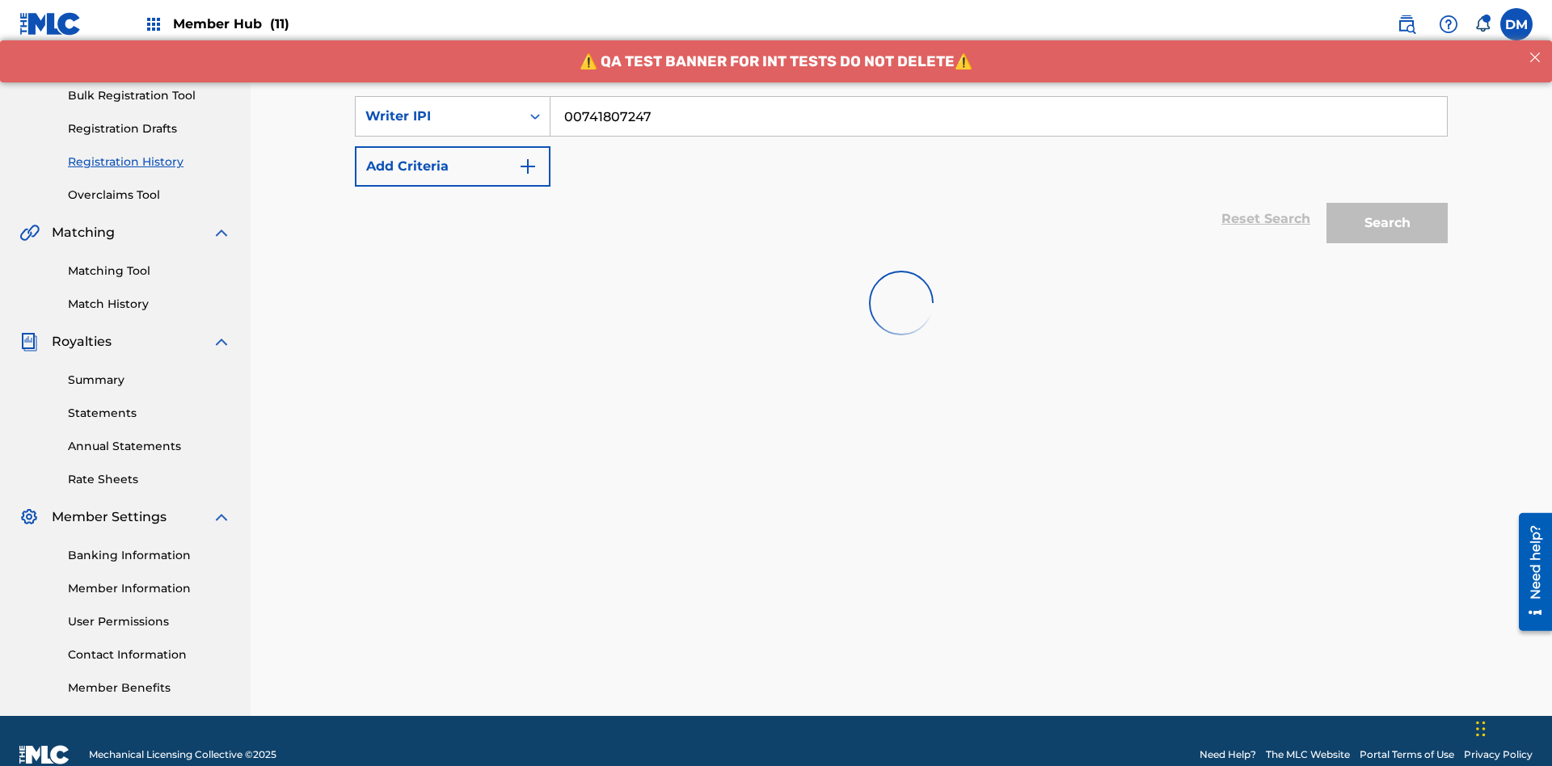
scroll to position [236, 0]
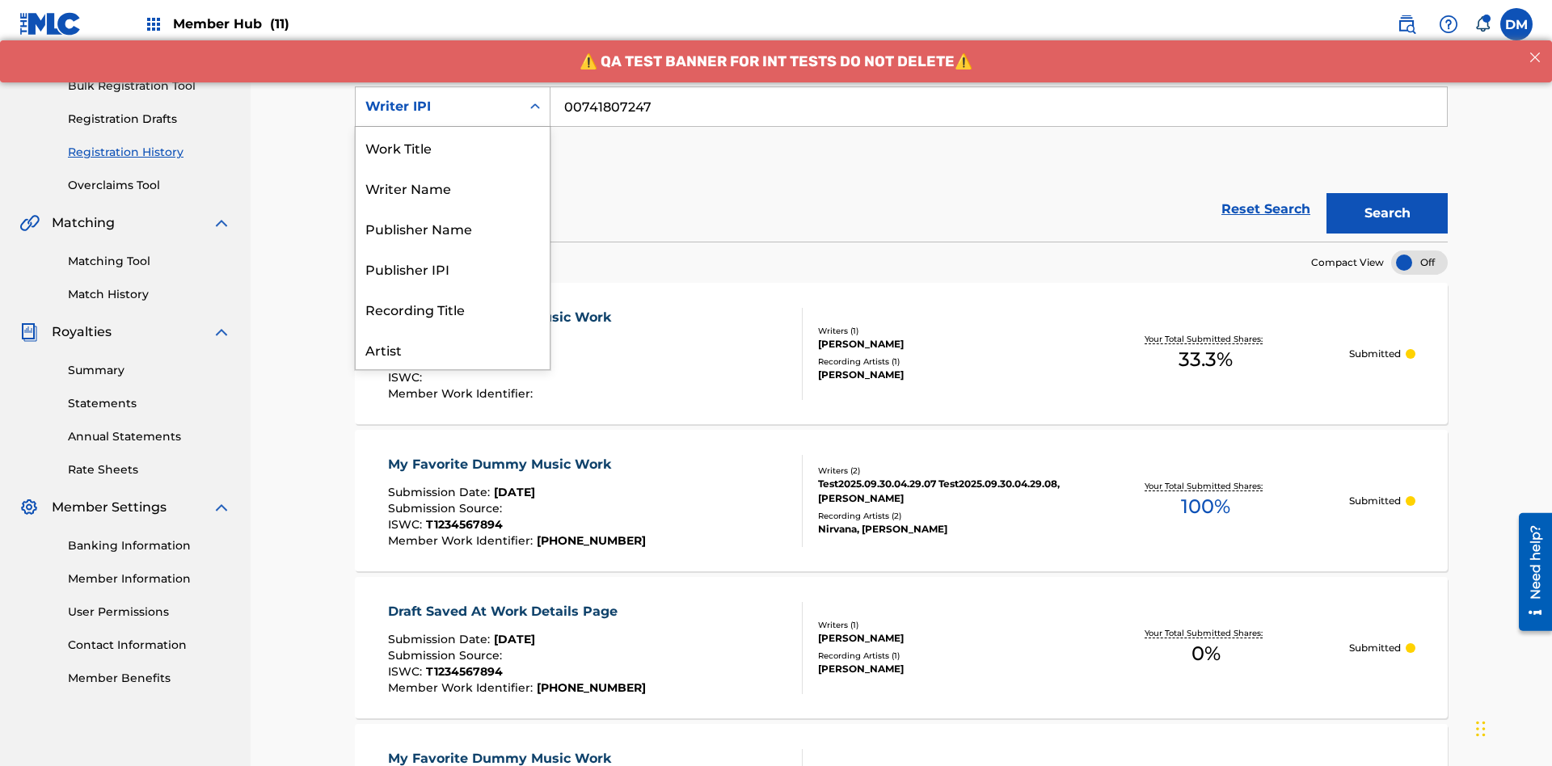
scroll to position [81, 0]
click at [453, 147] on div "Publisher Name" at bounding box center [453, 147] width 194 height 40
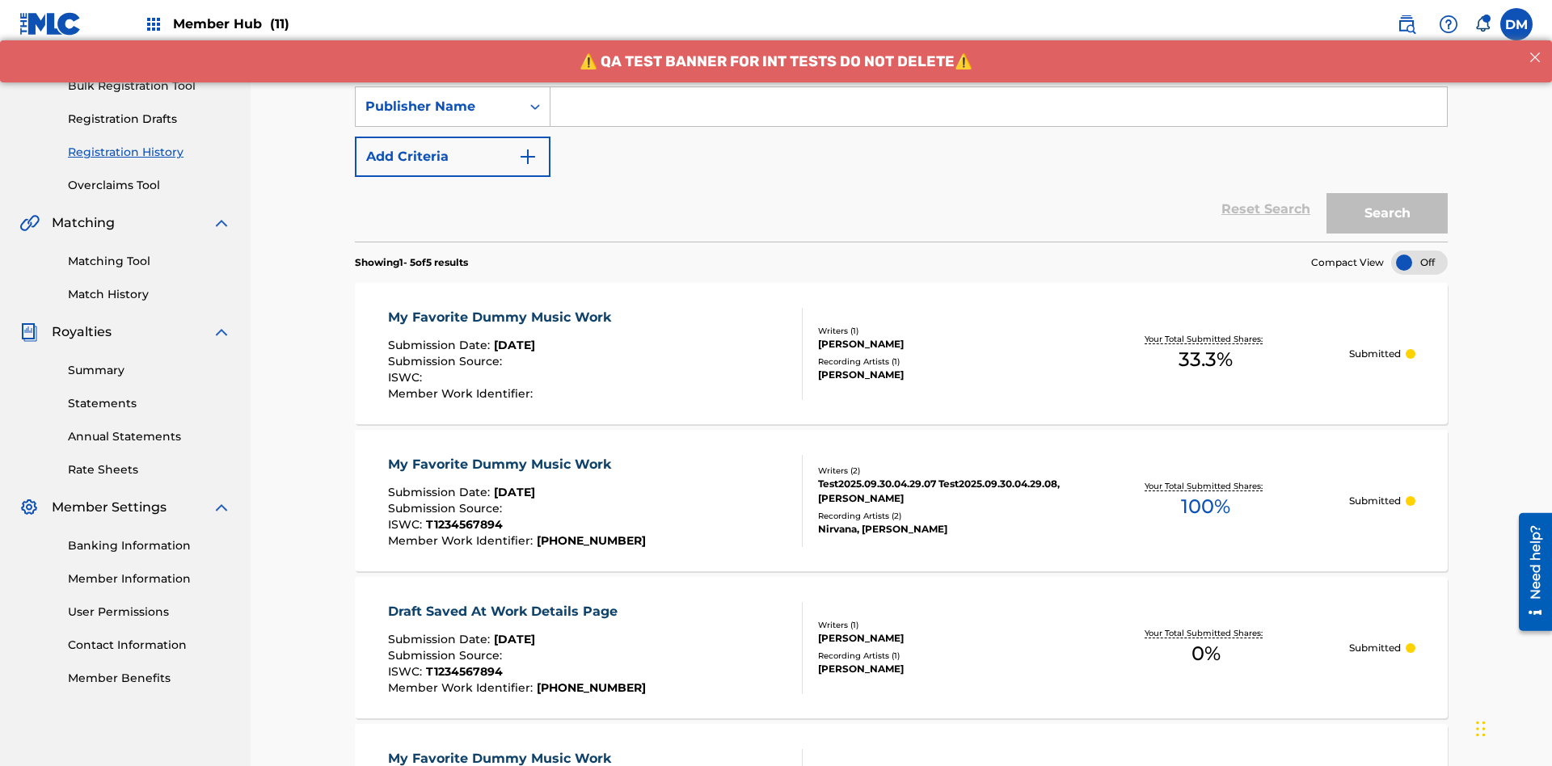
scroll to position [209, 0]
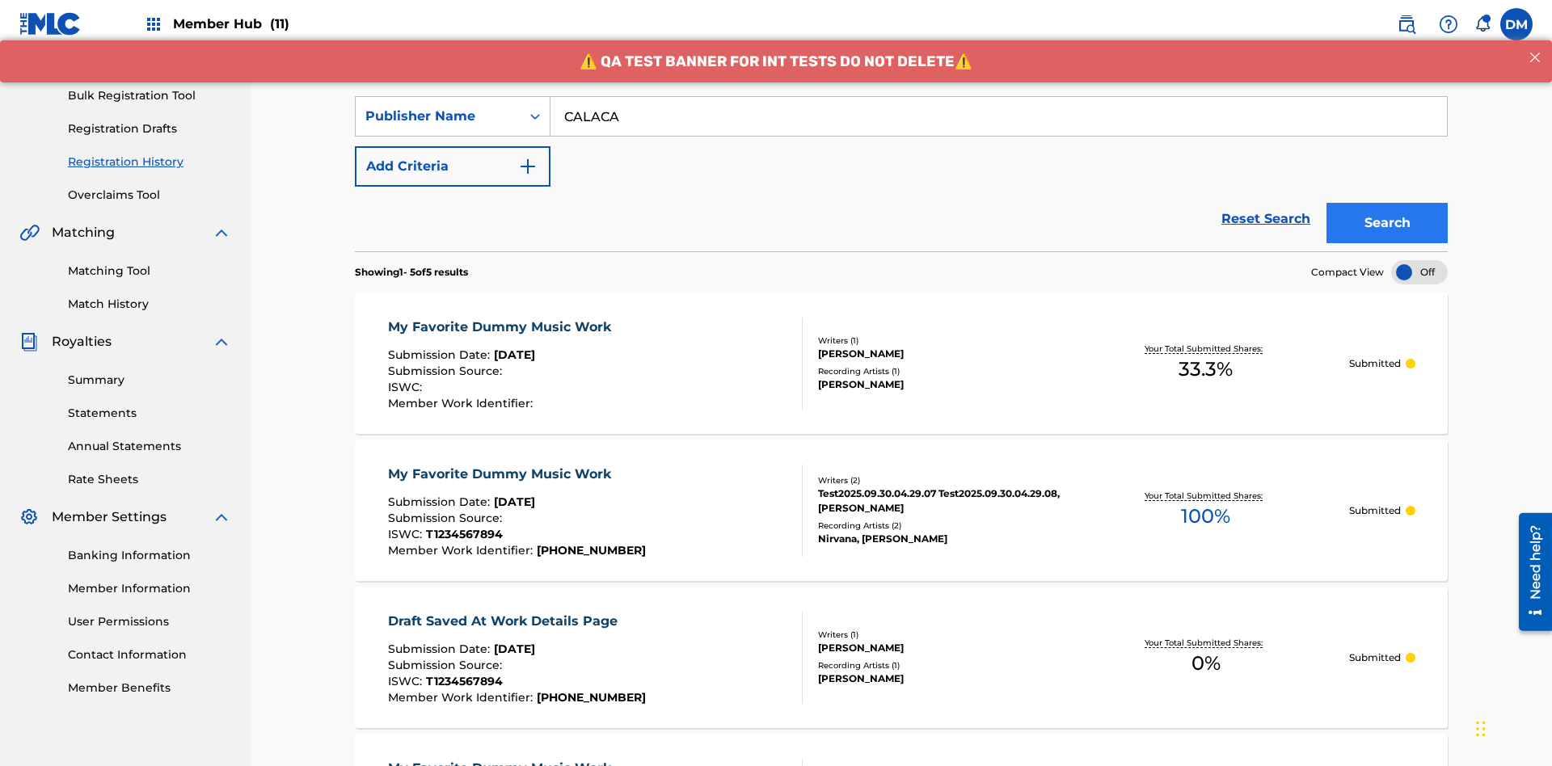
type input "CALACA"
click at [1387, 203] on button "Search" at bounding box center [1386, 223] width 121 height 40
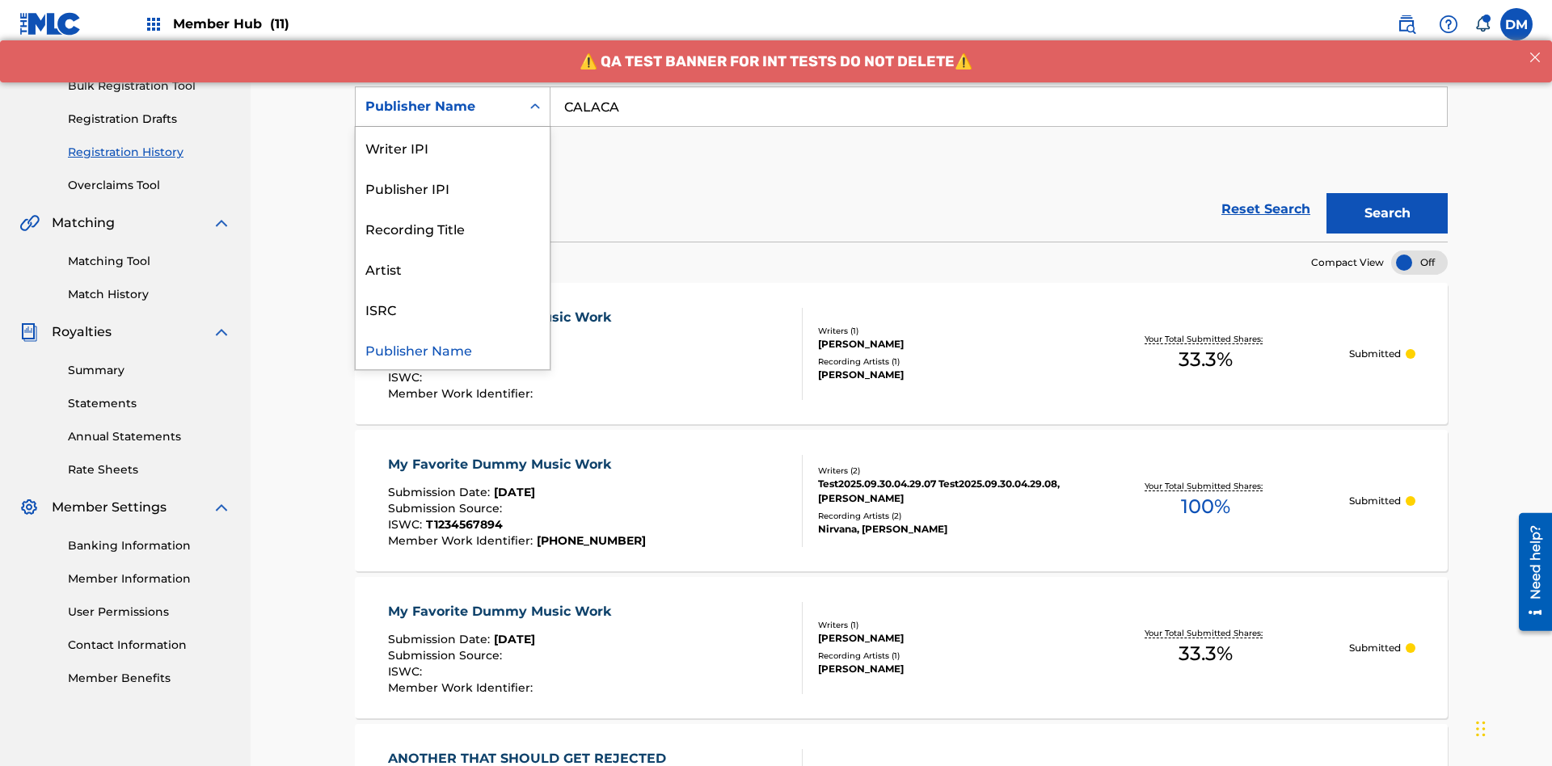
click at [453, 188] on div "Publisher IPI" at bounding box center [453, 187] width 194 height 40
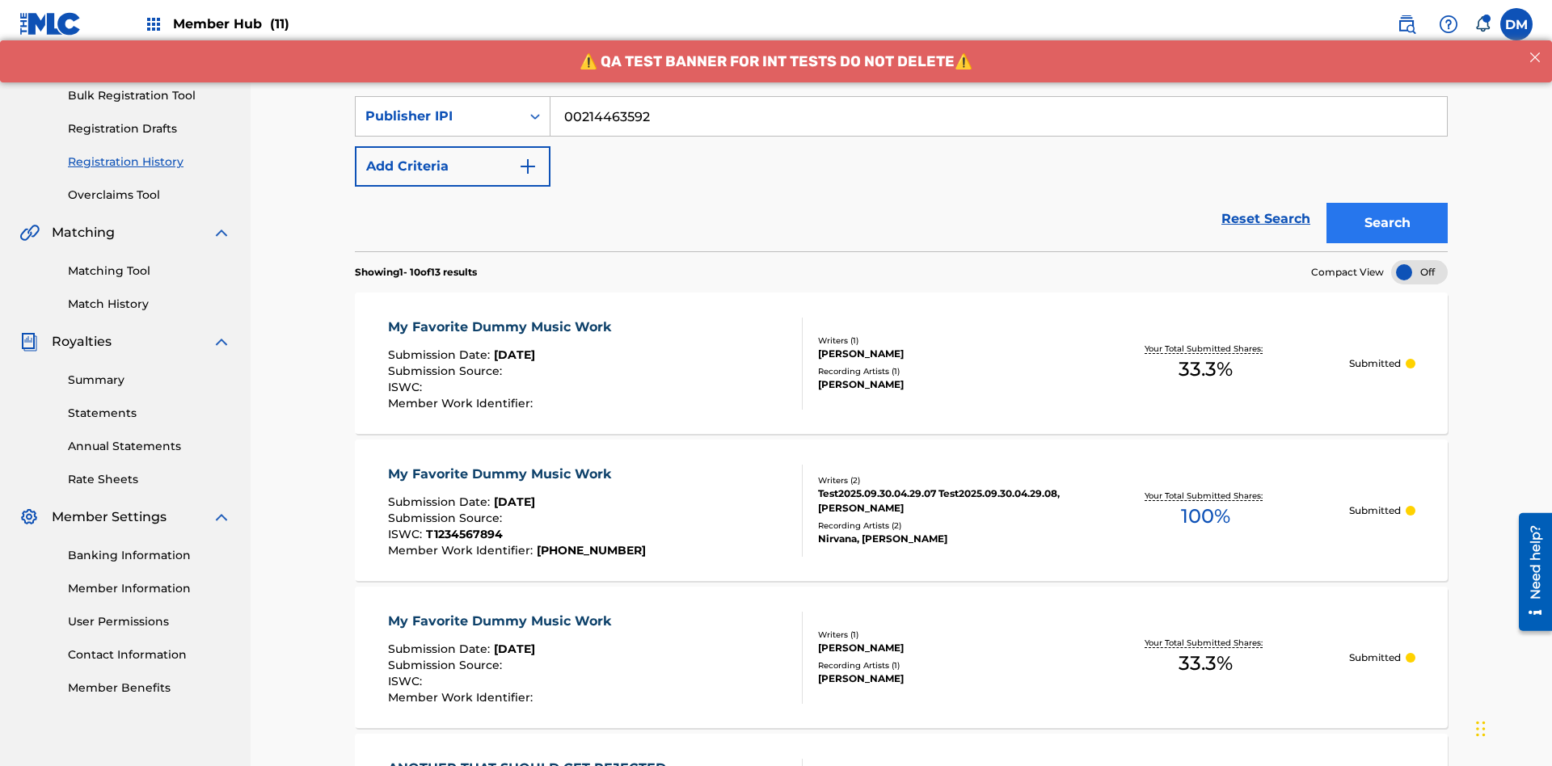
type input "00214463592"
click at [1387, 203] on button "Search" at bounding box center [1386, 223] width 121 height 40
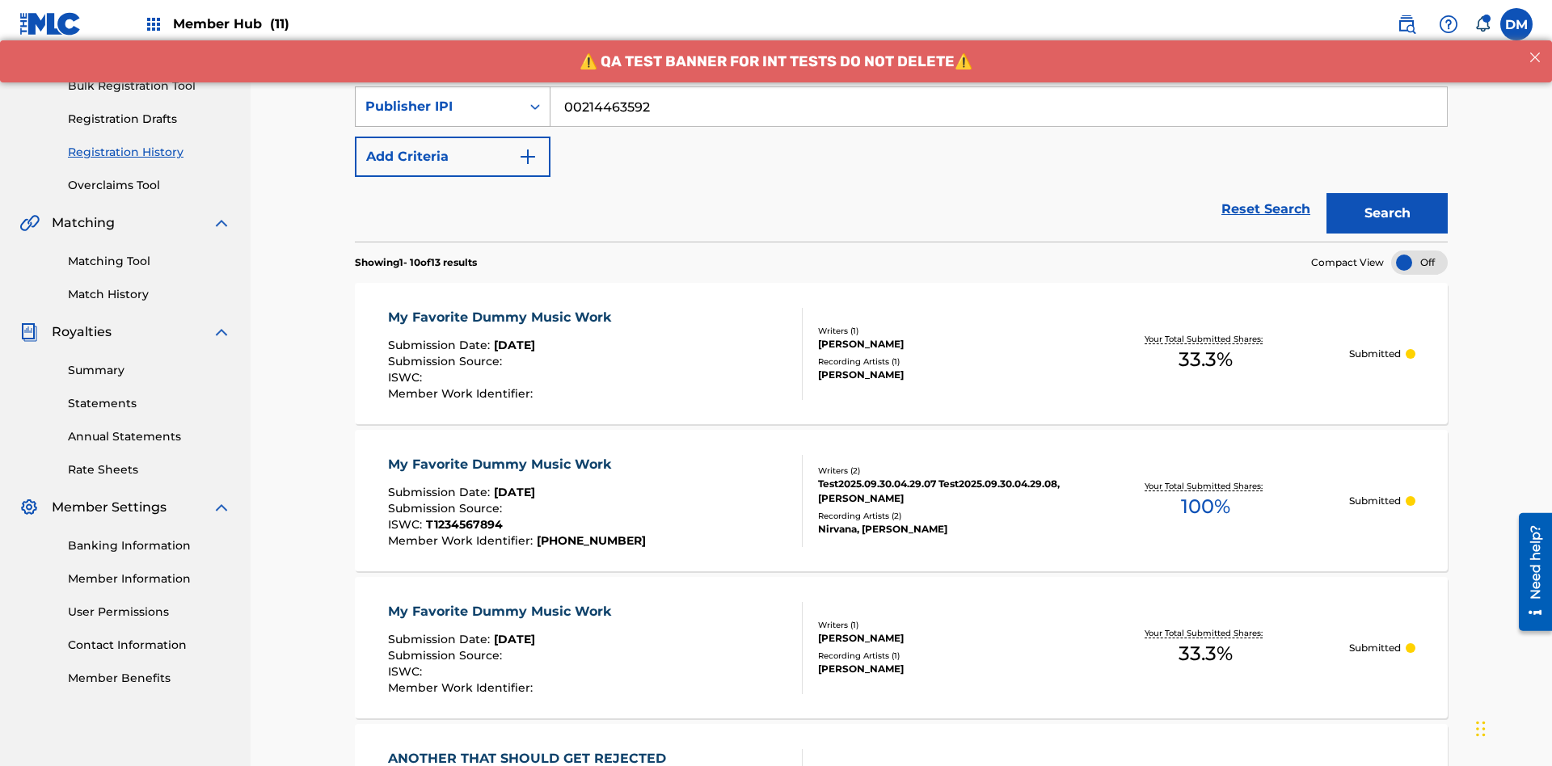
click at [438, 107] on div "Publisher IPI" at bounding box center [437, 106] width 145 height 19
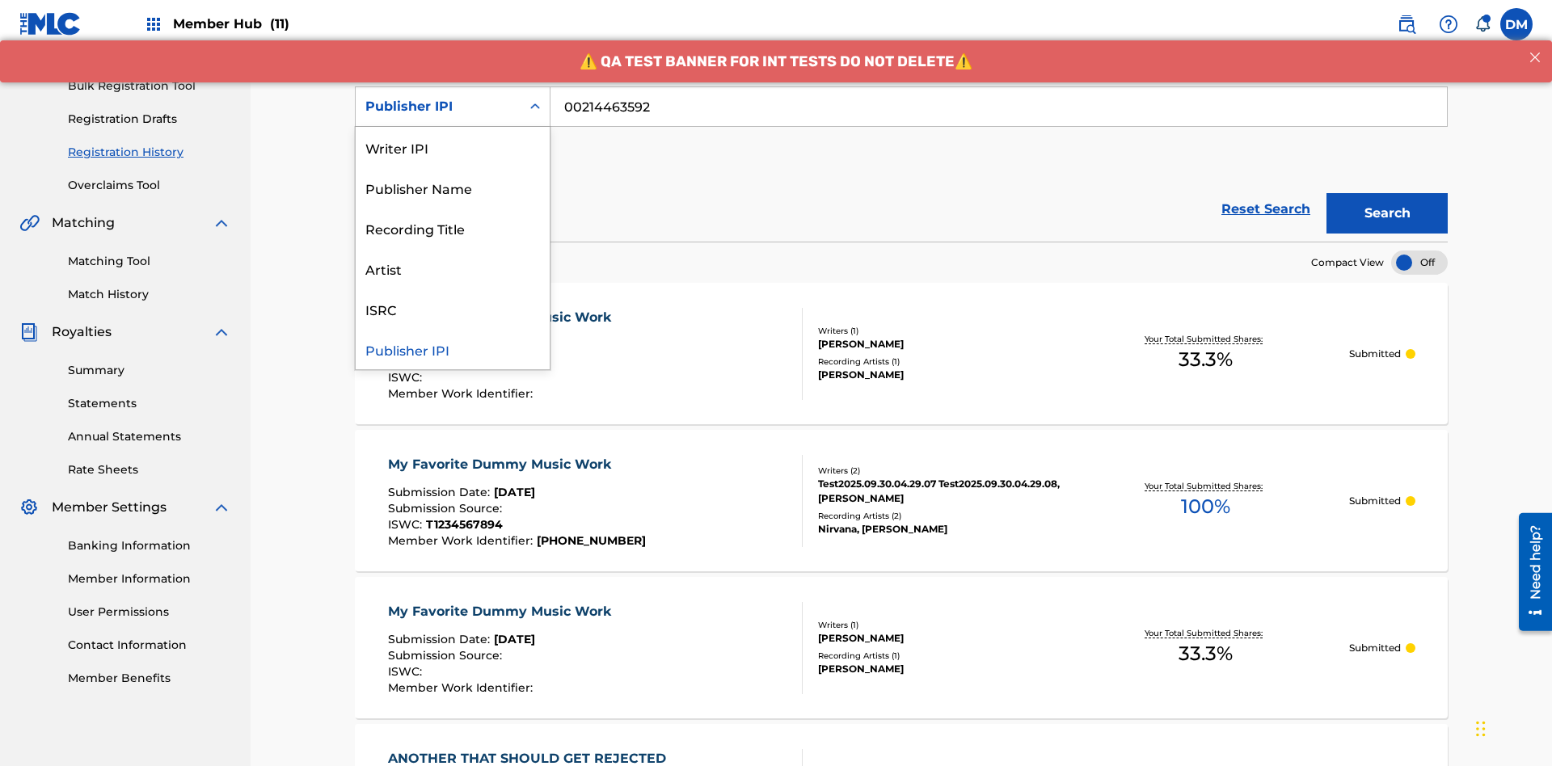
click at [453, 268] on div "Artist" at bounding box center [453, 268] width 194 height 40
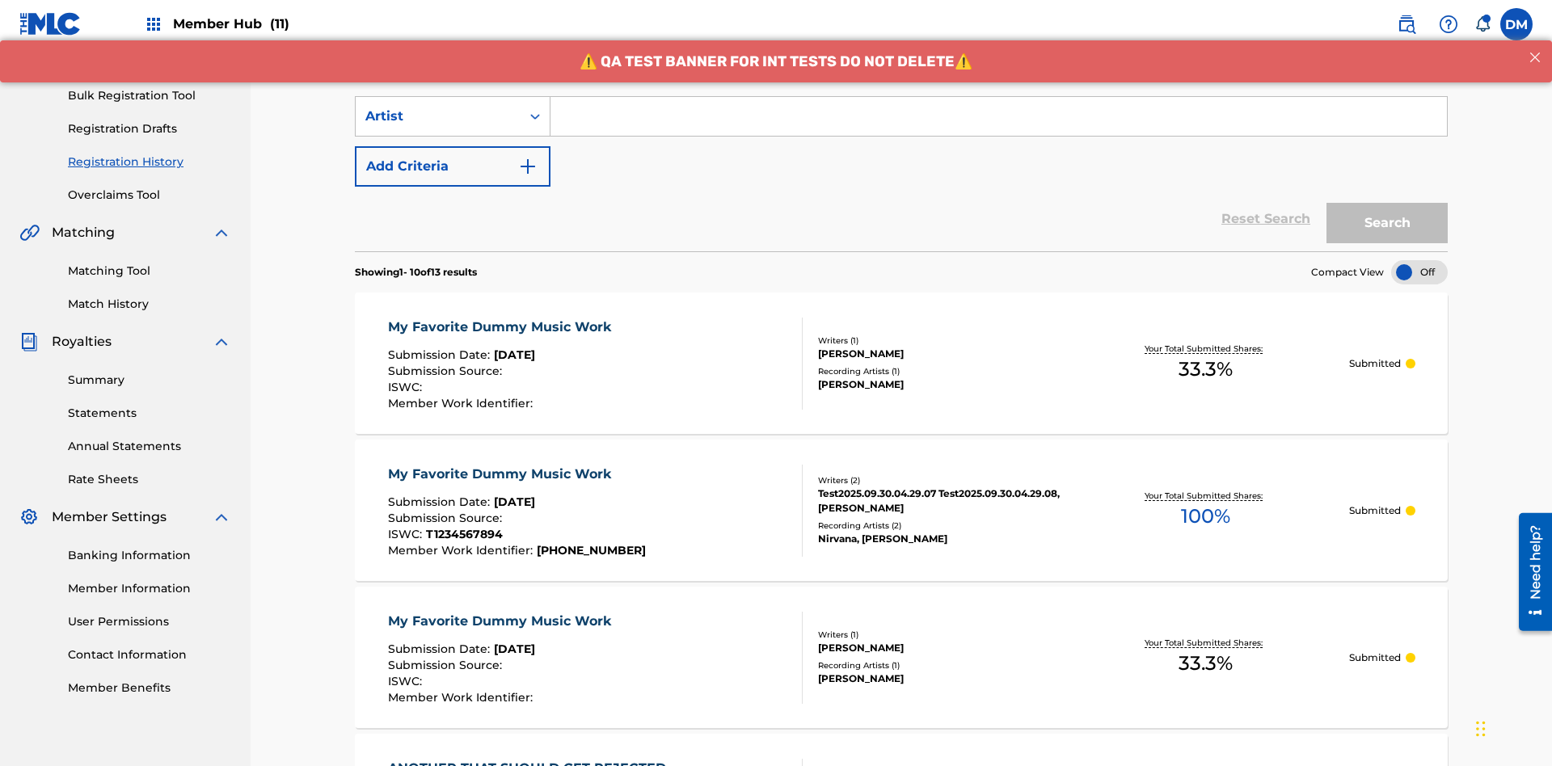
click at [998, 116] on input "Search Form" at bounding box center [998, 116] width 896 height 39
type input "Joe Lewis"
